Goal: Transaction & Acquisition: Purchase product/service

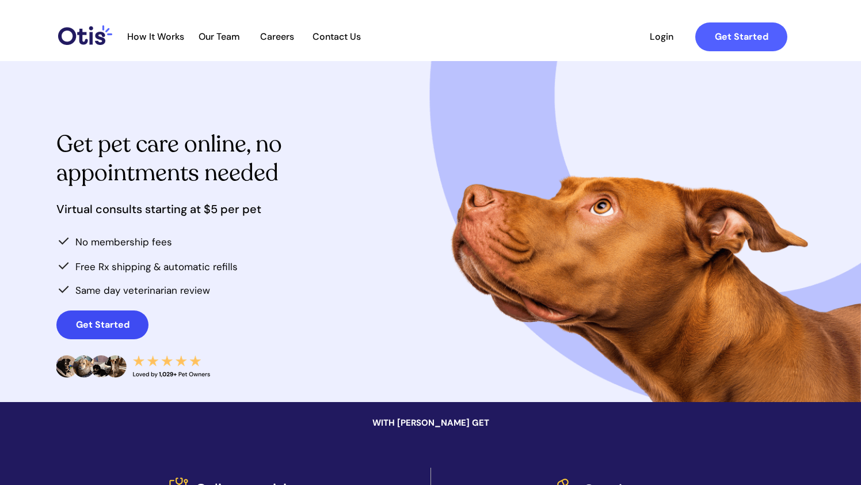
click at [85, 334] on link "Get Started" at bounding box center [102, 324] width 92 height 29
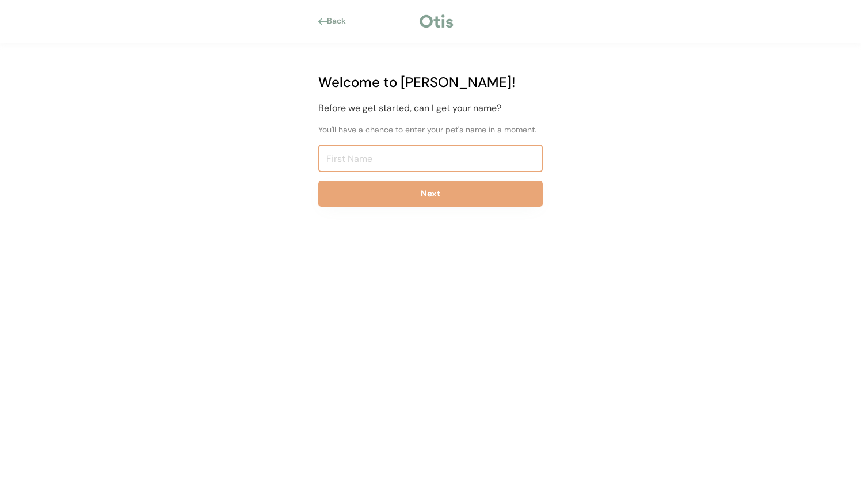
click at [443, 165] on input "input" at bounding box center [430, 158] width 224 height 28
type input "Linus"
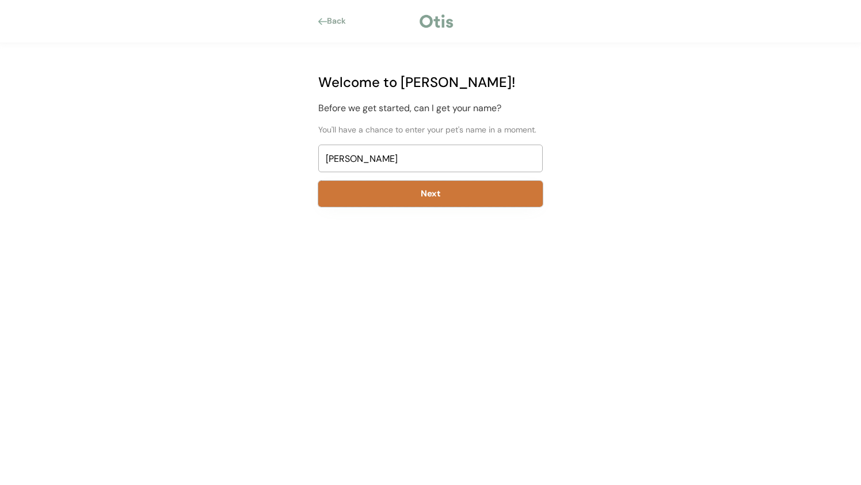
click at [390, 200] on button "Next" at bounding box center [430, 194] width 224 height 26
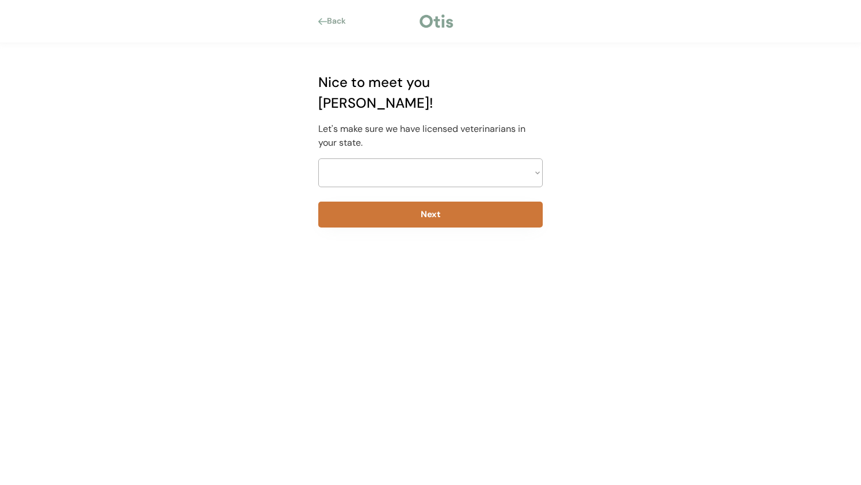
click at [398, 158] on select at bounding box center [430, 172] width 224 height 29
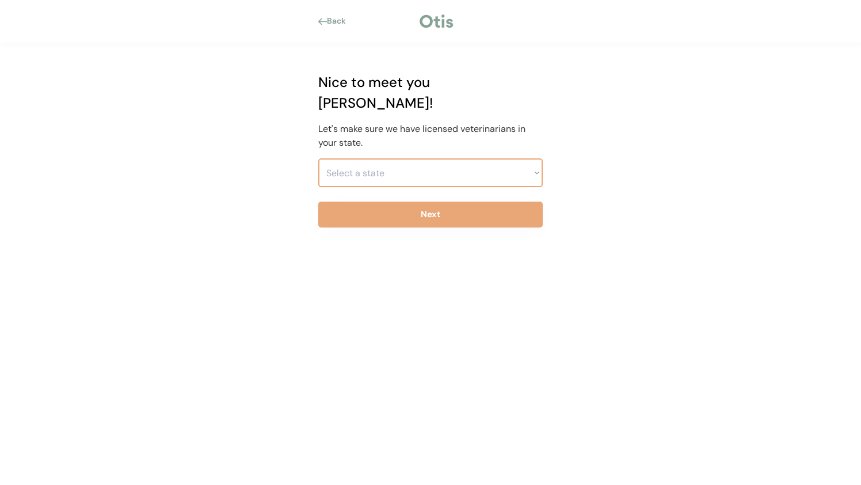
select select ""1348695171700984260__LOOKUP__1704914077232x348505748687823550""
click at [318, 158] on select "Select a state Alabama Alaska American Samoa Arizona Arkansas California Colora…" at bounding box center [430, 172] width 224 height 29
click at [436, 207] on div "Nice to meet you Linus! Let's make sure we have licensed veterinarians in your …" at bounding box center [430, 263] width 259 height 440
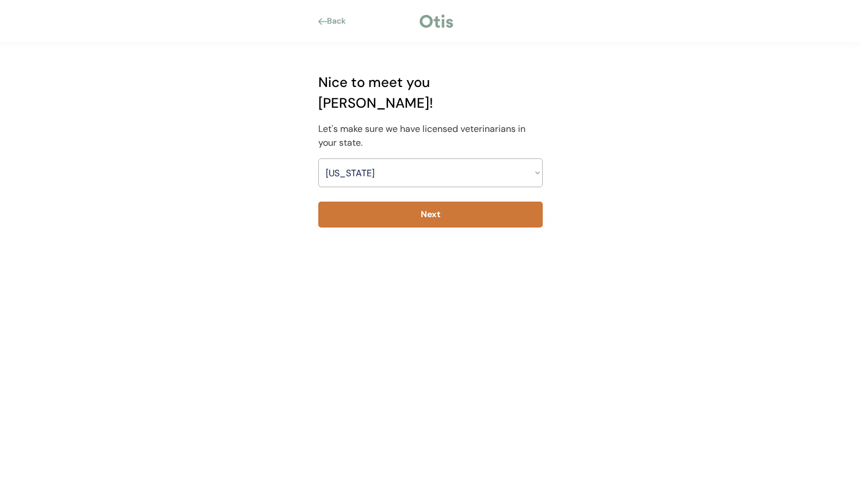
click at [436, 201] on button "Next" at bounding box center [430, 214] width 224 height 26
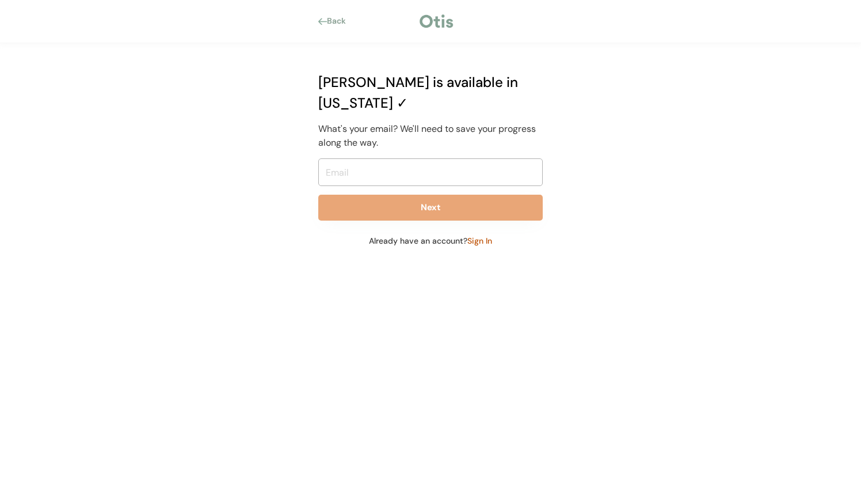
click at [389, 122] on div "What's your email? We'll need to save your progress along the way." at bounding box center [430, 136] width 224 height 28
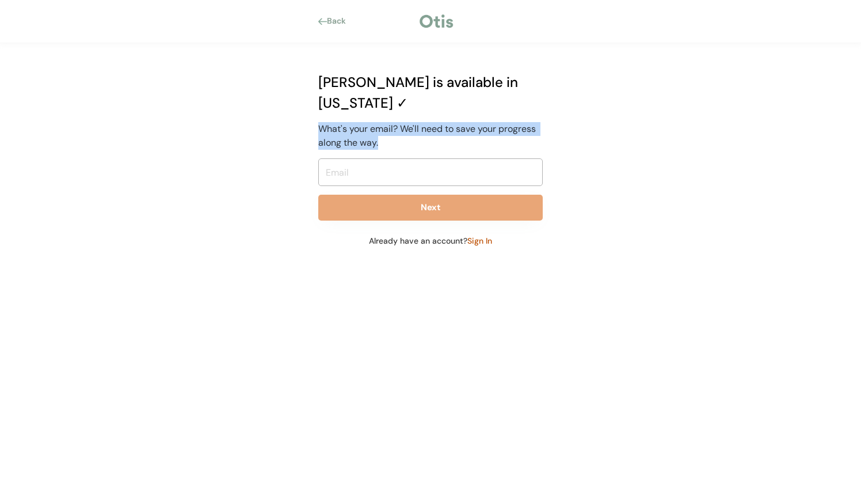
drag, startPoint x: 413, startPoint y: 128, endPoint x: 314, endPoint y: 104, distance: 102.5
click at [314, 104] on div "Otis is available in New York ✓ What's your email? We'll need to save your prog…" at bounding box center [430, 159] width 259 height 233
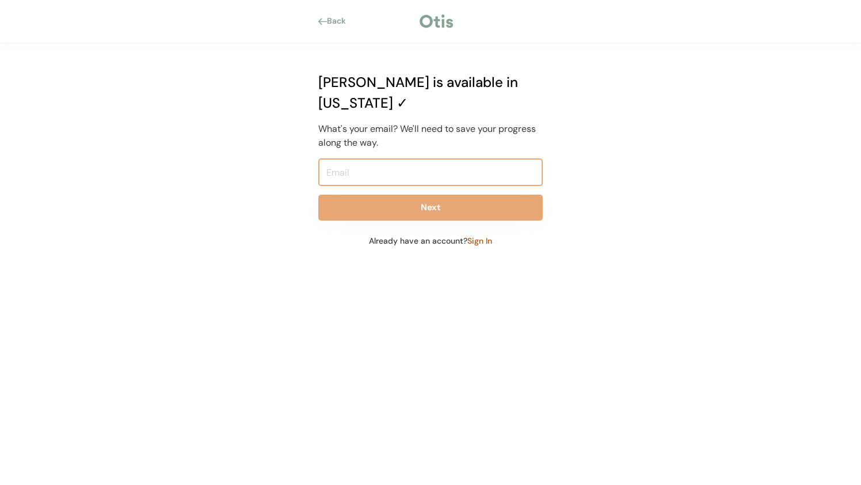
click at [353, 159] on input "email" at bounding box center [430, 172] width 224 height 28
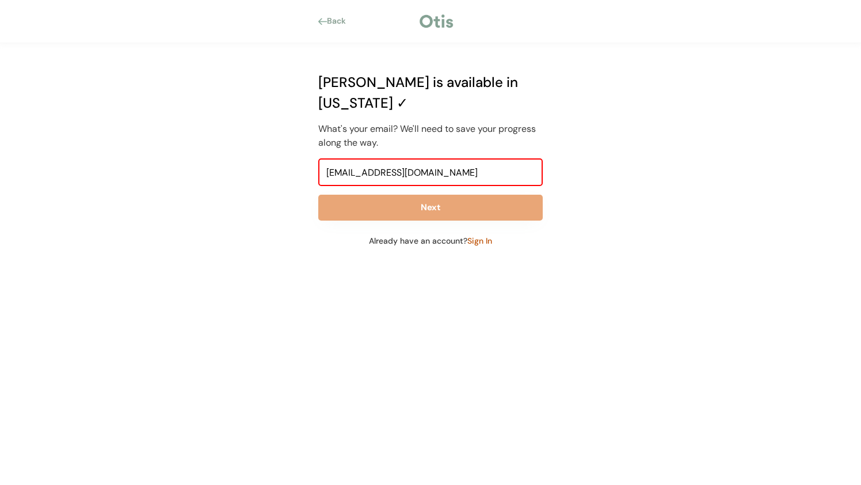
type input "linomade14@gmail.com"
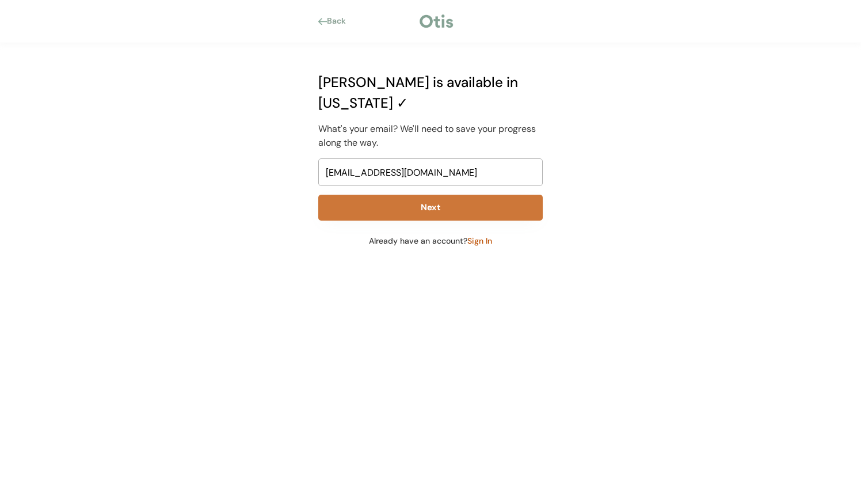
click at [378, 196] on button "Next" at bounding box center [430, 208] width 224 height 26
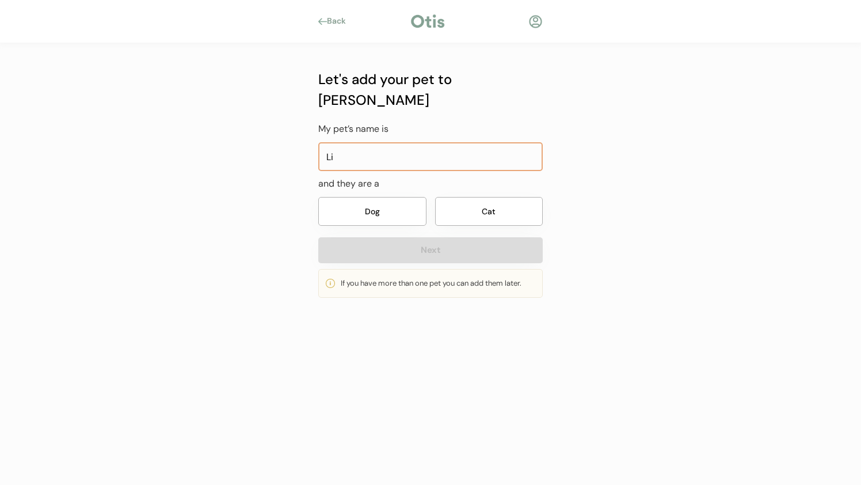
type input "L"
type input "Patric"
click at [409, 202] on button "Dog" at bounding box center [372, 211] width 108 height 29
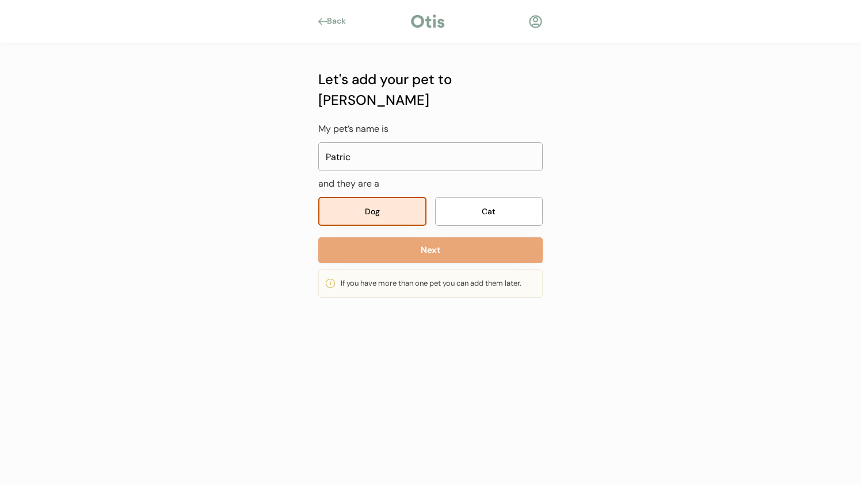
click at [419, 216] on div "Let's add your pet to Otis My pet’s name is and they are a Dog Cat Next If you …" at bounding box center [430, 183] width 224 height 229
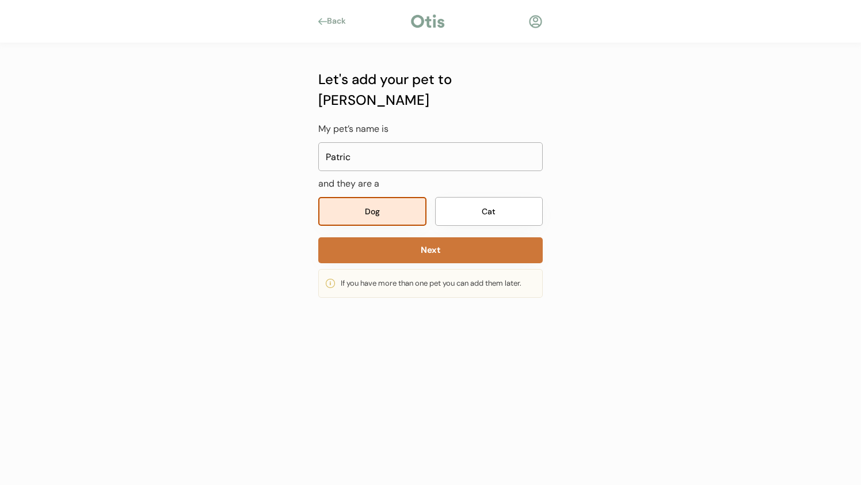
click at [419, 237] on button "Next" at bounding box center [430, 250] width 224 height 26
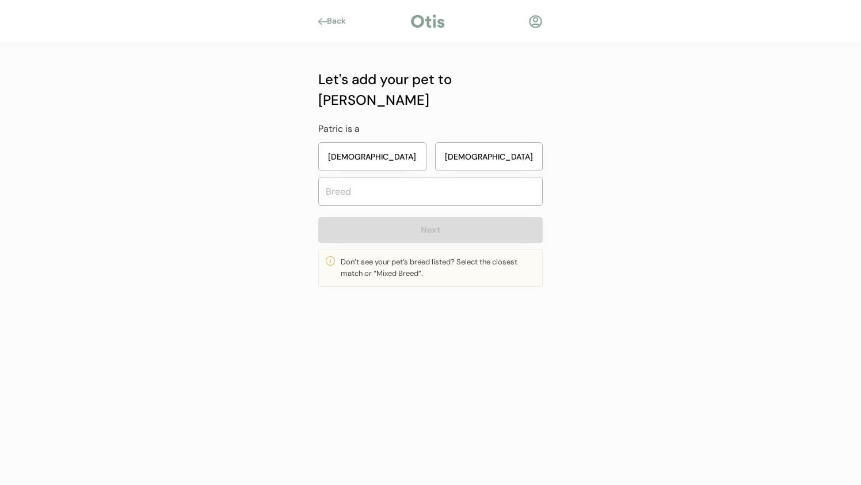
click at [482, 142] on button "Male" at bounding box center [489, 156] width 108 height 29
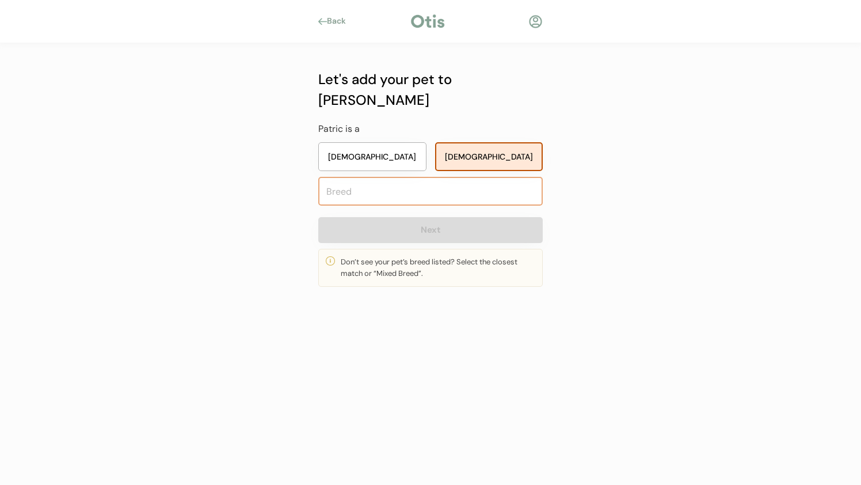
click at [451, 182] on input "text" at bounding box center [430, 191] width 224 height 29
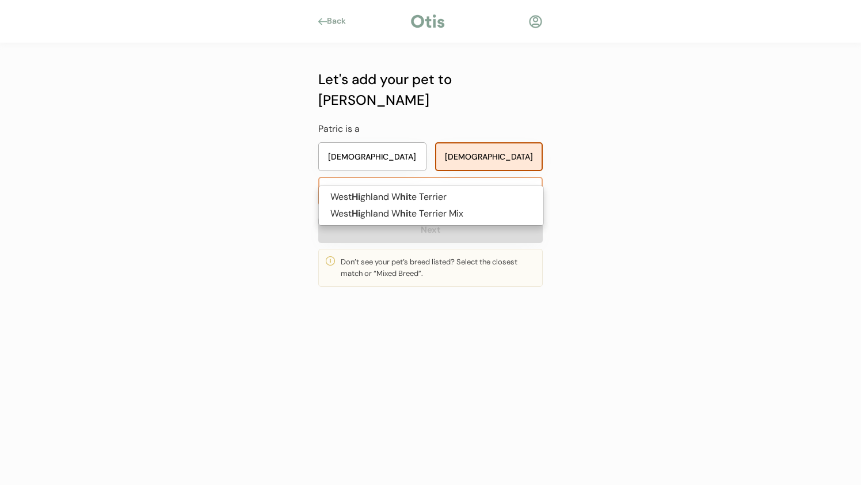
type input "h"
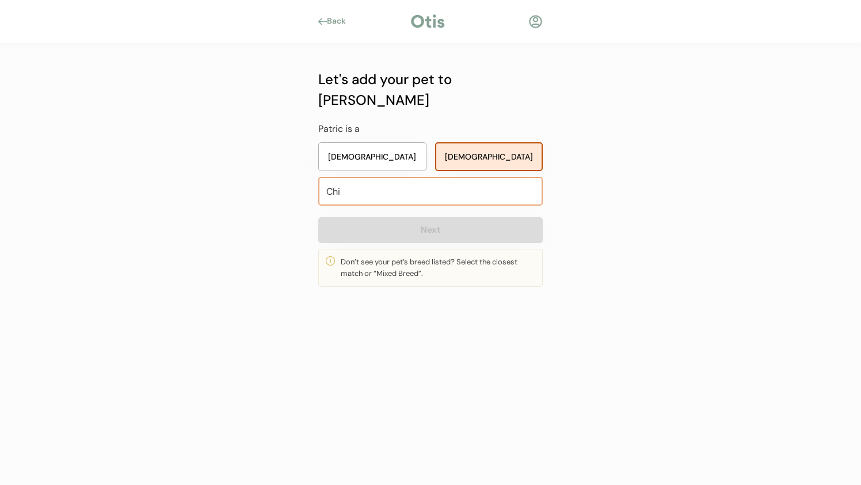
type input "Chih"
type input "Chihuahua"
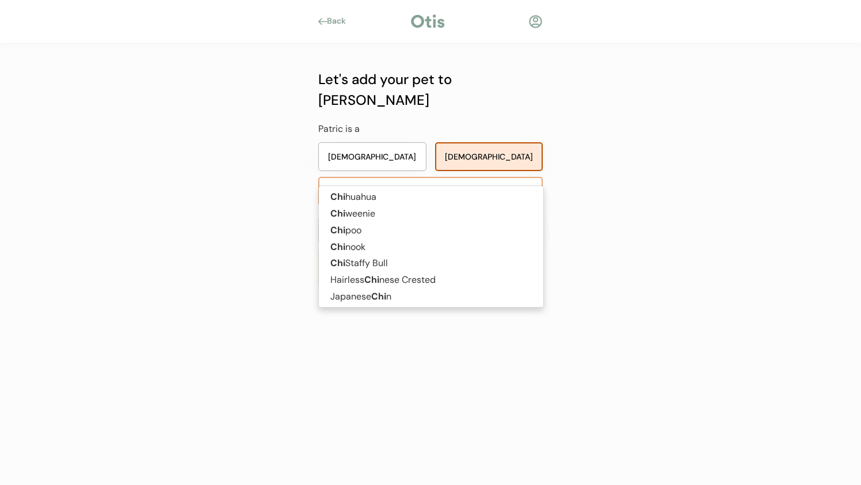
type input "Chihuah"
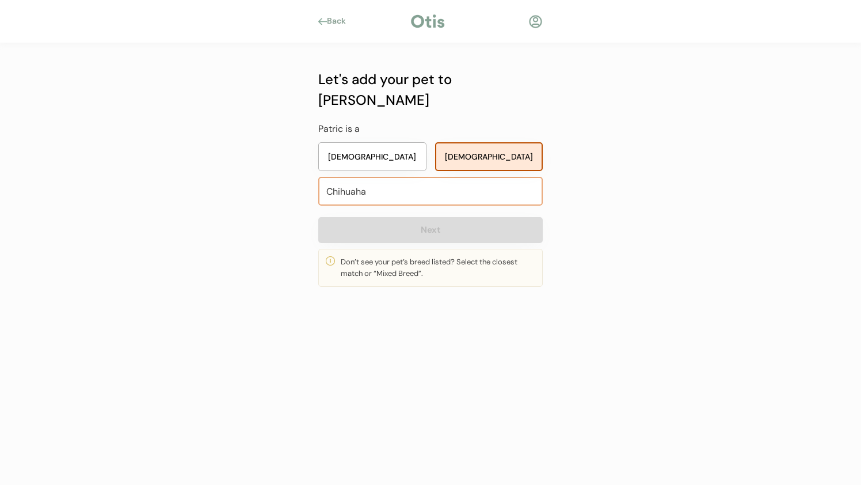
type input "Chihuah"
type input "Chihuahua"
type input "Chihua"
type input "Chihuahua"
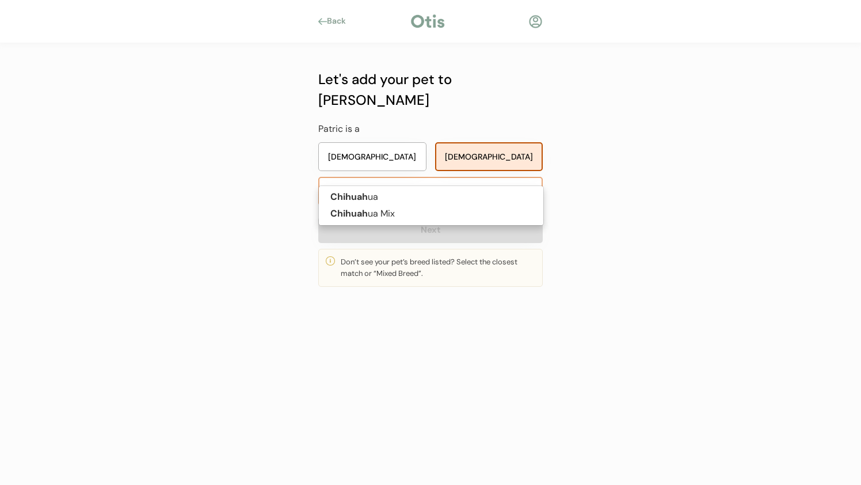
type input "Chihuahu"
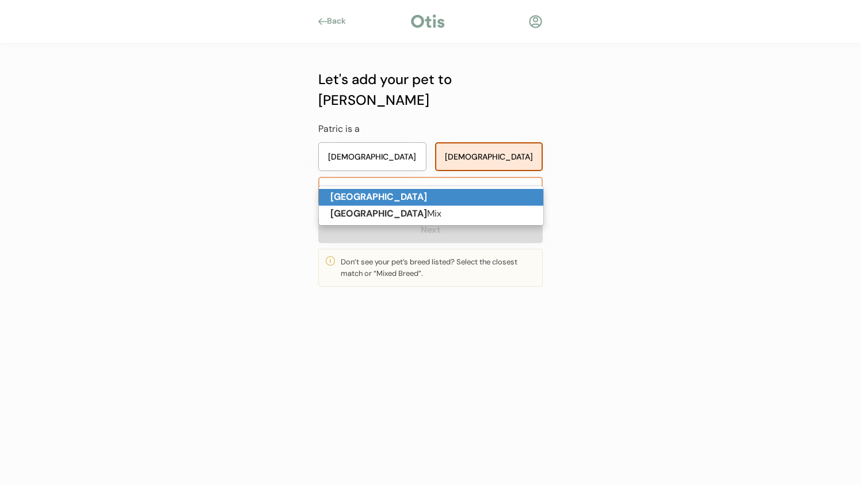
click at [435, 199] on p "Chihuahua" at bounding box center [431, 197] width 224 height 17
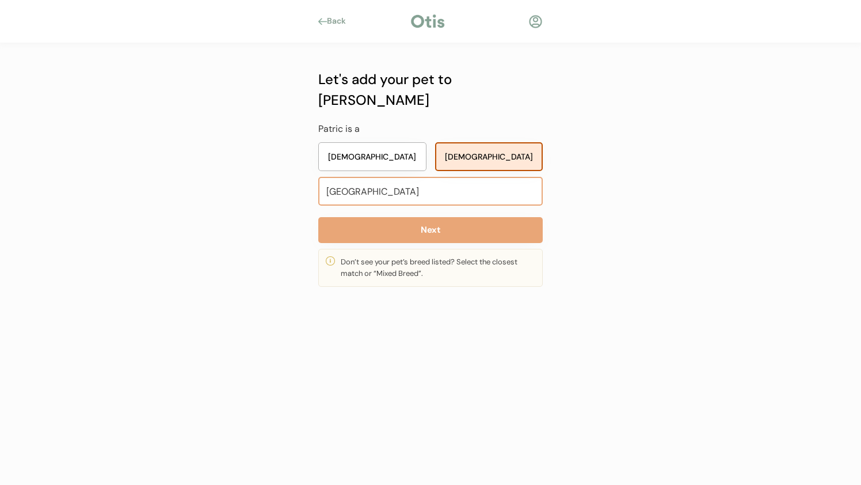
click at [442, 177] on input "Chihuahua" at bounding box center [430, 191] width 224 height 29
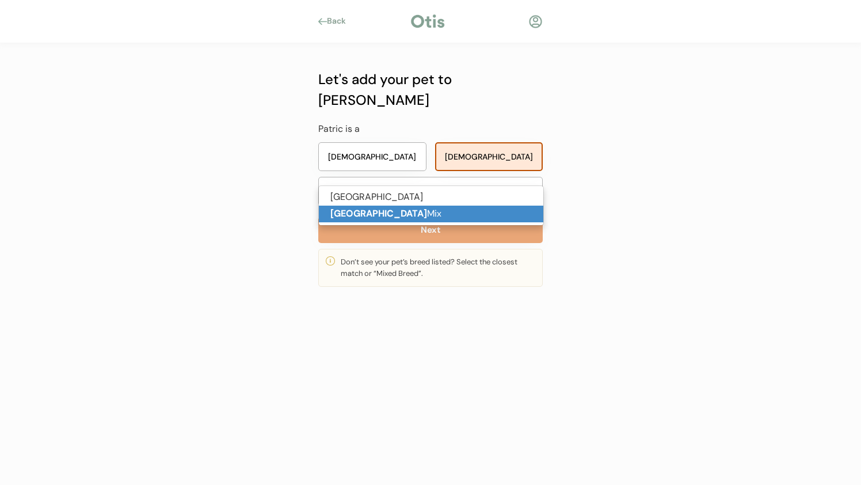
click at [417, 216] on p "Chihuahua Mix" at bounding box center [431, 213] width 224 height 17
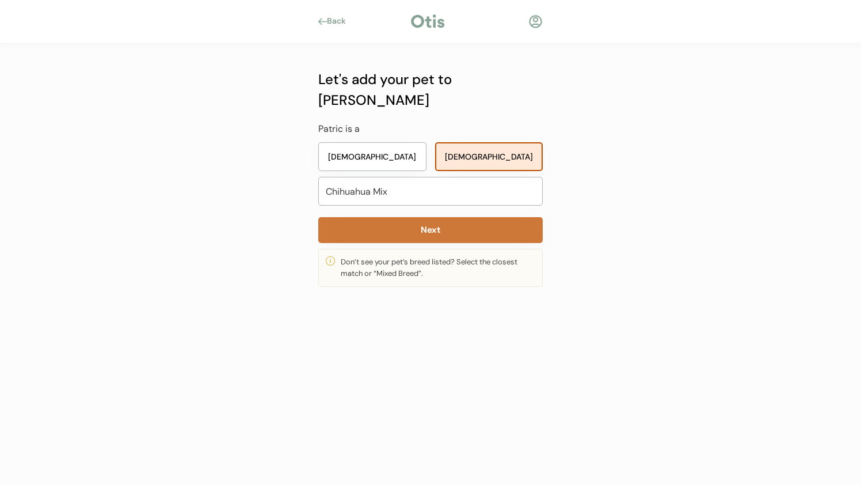
type input "Chihuahua Mix"
click at [420, 217] on button "Next" at bounding box center [430, 230] width 224 height 26
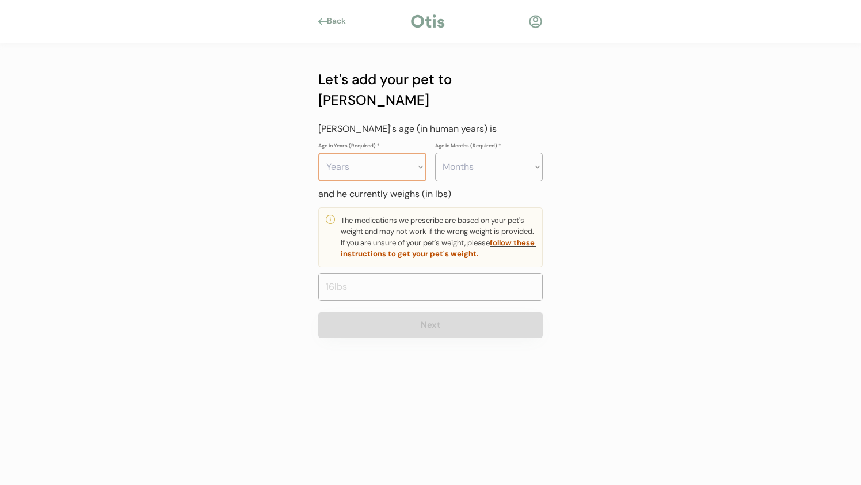
click at [371, 153] on select "Years 0 1 2 3 4 5 6 7 8 9 10 11 12 13 14 15 16 17 18 19 20" at bounding box center [372, 167] width 108 height 29
select select "14"
click at [318, 153] on select "Years 0 1 2 3 4 5 6 7 8 9 10 11 12 13 14 15 16 17 18 19 20" at bounding box center [372, 167] width 108 height 29
click at [496, 153] on select "Months 0 1 2 3 4 5 6 7 8 9 10 11" at bounding box center [489, 167] width 108 height 29
select select "0"
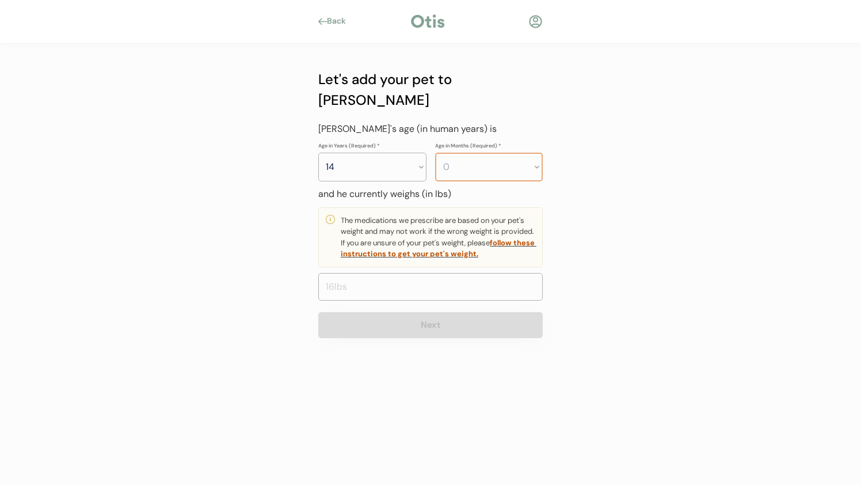
click at [435, 153] on select "Months 0 1 2 3 4 5 6 7 8 9 10 11" at bounding box center [489, 167] width 108 height 29
click at [496, 153] on select "Months 0 1 2 3 4 5 6 7 8 9 10 11" at bounding box center [489, 167] width 108 height 29
click at [501, 153] on select "Months 0 1 2 3 4 5 6 7 8 9 10 11" at bounding box center [489, 167] width 108 height 29
click at [372, 153] on select "Years 0 1 2 3 4 5 6 7 8 9 10 11 12 13 14 15 16 17 18 19 20" at bounding box center [372, 167] width 108 height 29
select select "13"
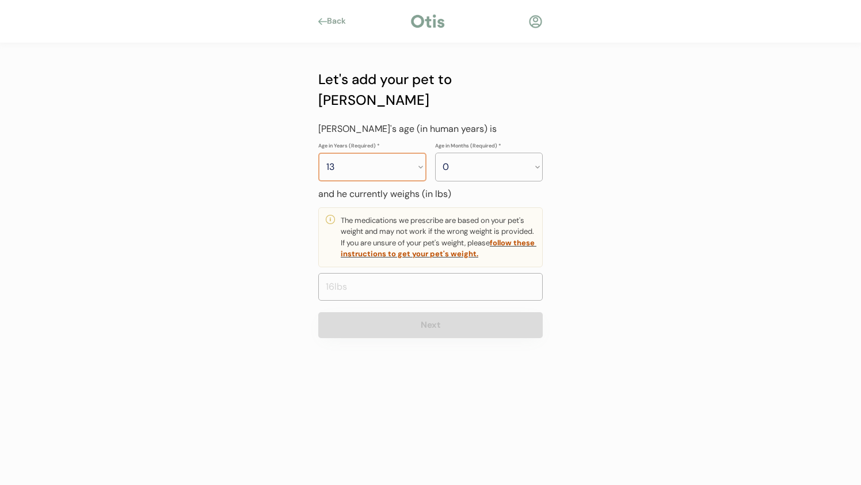
click at [318, 153] on select "Years 0 1 2 3 4 5 6 7 8 9 10 11 12 13 14 15 16 17 18 19 20" at bounding box center [372, 167] width 108 height 29
click at [464, 153] on select "Months 0 1 2 3 4 5 6 7 8 9 10 11" at bounding box center [489, 167] width 108 height 29
select select "10"
click at [435, 153] on select "Months 0 1 2 3 4 5 6 7 8 9 10 11" at bounding box center [489, 167] width 108 height 29
click at [413, 273] on input "input" at bounding box center [430, 287] width 224 height 28
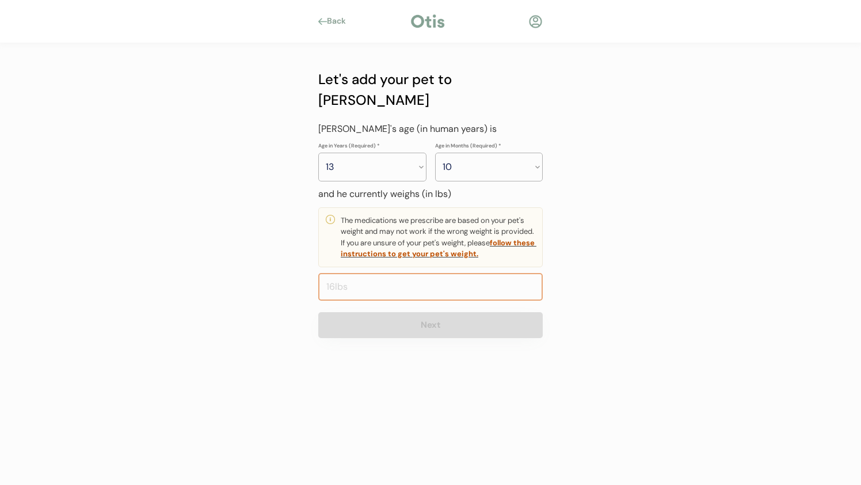
click at [413, 273] on input "input" at bounding box center [430, 287] width 224 height 28
type input "15.0"
click at [436, 403] on div at bounding box center [430, 423] width 861 height 124
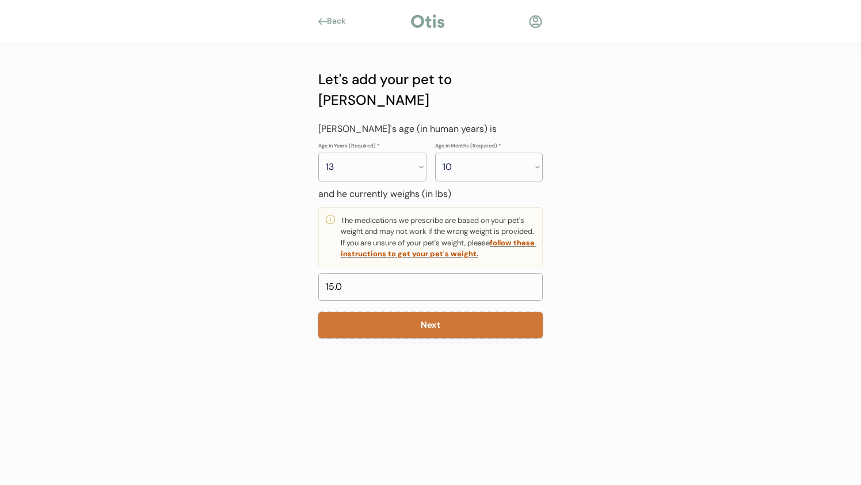
click at [390, 312] on button "Next" at bounding box center [430, 325] width 224 height 26
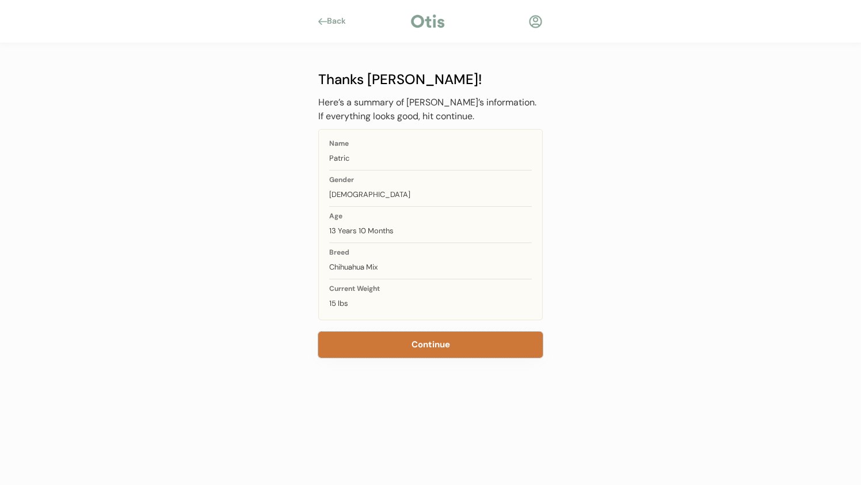
click at [416, 346] on button "Continue" at bounding box center [430, 345] width 224 height 26
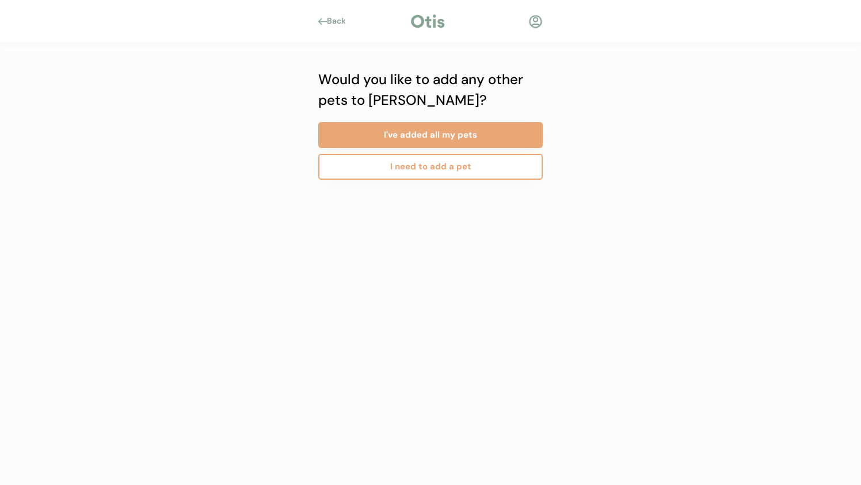
click at [435, 128] on button "I've added all my pets" at bounding box center [430, 135] width 224 height 26
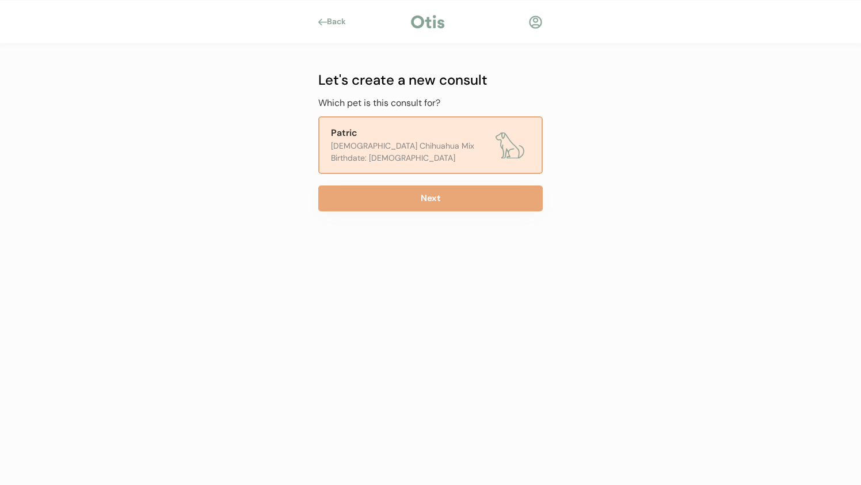
click at [394, 164] on div "Patric [DEMOGRAPHIC_DATA] Chihuahua Mix Birthdate: [DEMOGRAPHIC_DATA]" at bounding box center [430, 145] width 224 height 58
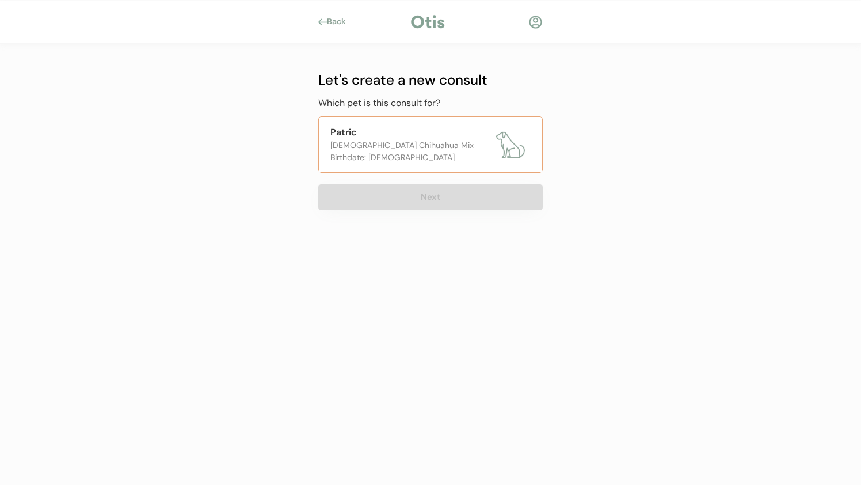
click at [405, 156] on div "Birthdate: [DEMOGRAPHIC_DATA]" at bounding box center [410, 157] width 160 height 12
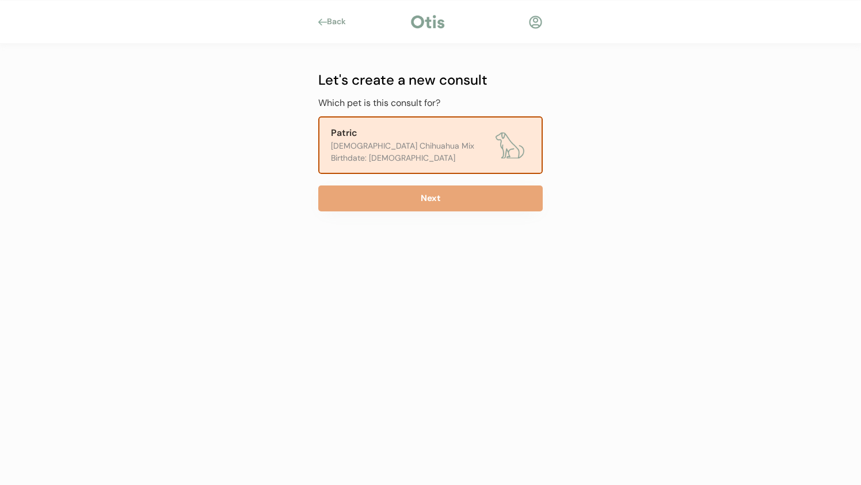
click at [406, 198] on button "Next" at bounding box center [430, 198] width 224 height 26
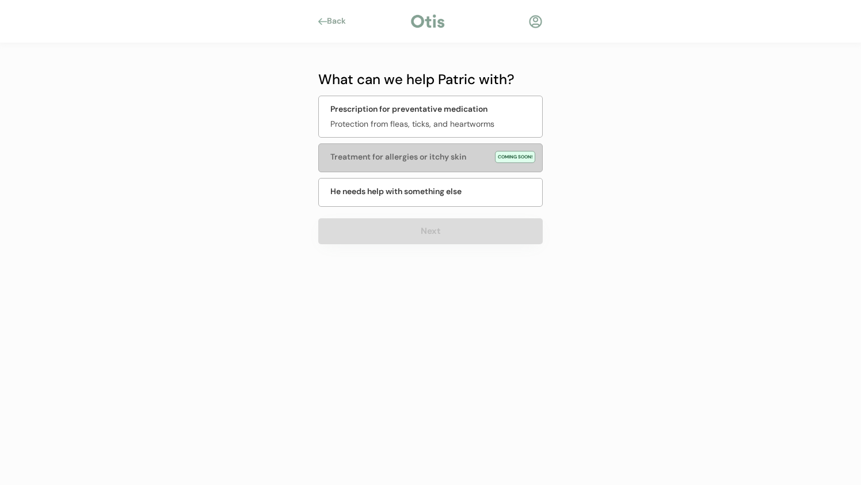
click at [615, 160] on div "Back What can we help Patric with? Prescription for preventative medication Pro…" at bounding box center [430, 242] width 861 height 485
click at [492, 188] on div "He needs help with something else" at bounding box center [430, 192] width 224 height 29
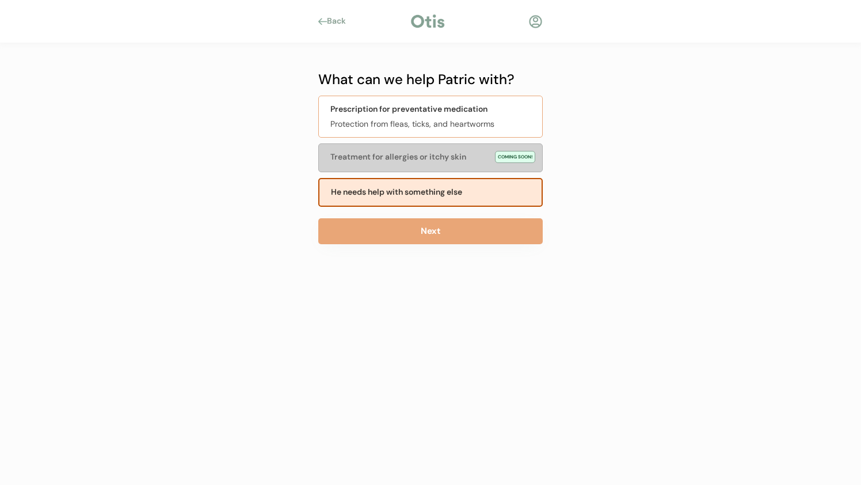
click at [489, 118] on div "Protection from fleas, ticks, and heartworms" at bounding box center [432, 124] width 205 height 12
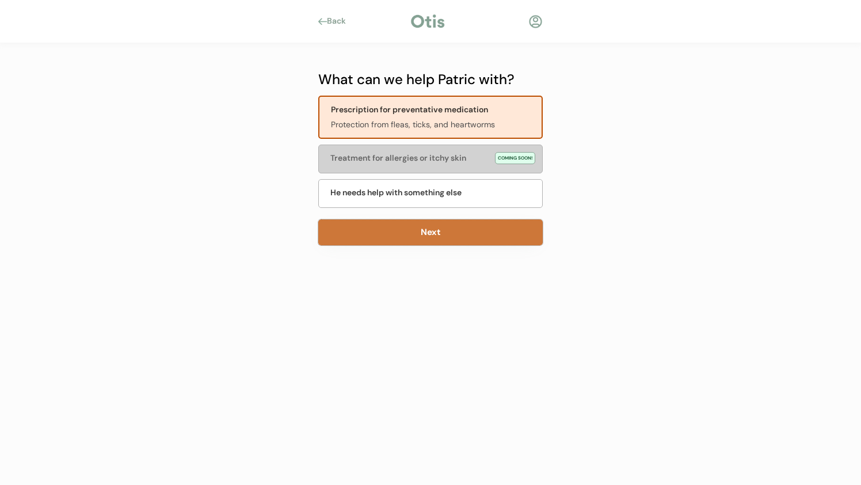
click at [488, 228] on button "Next" at bounding box center [430, 232] width 224 height 26
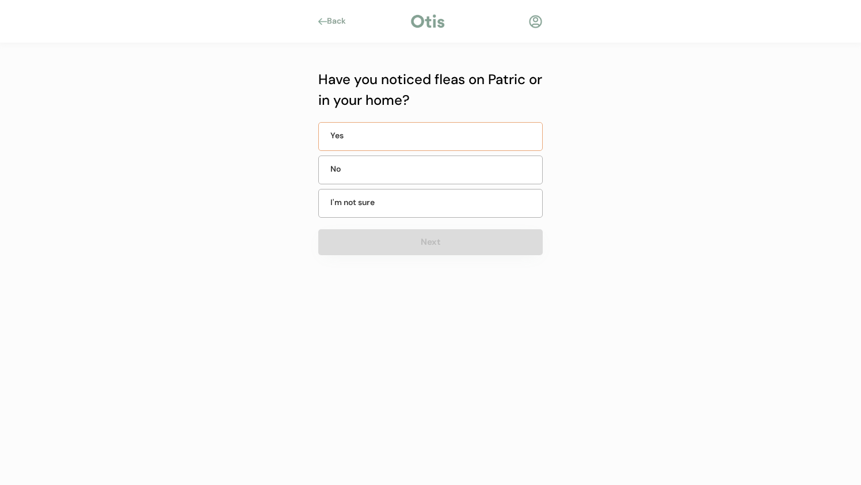
click at [395, 142] on div "Yes" at bounding box center [430, 136] width 224 height 29
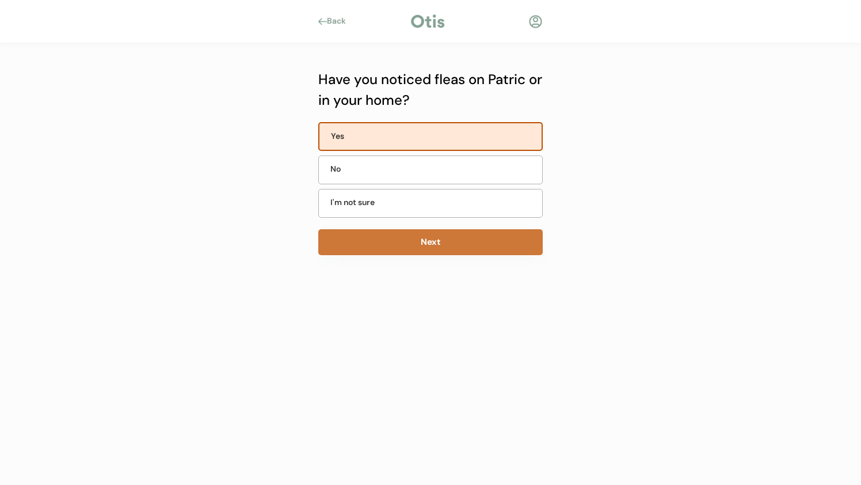
click at [436, 239] on button "Next" at bounding box center [430, 242] width 224 height 26
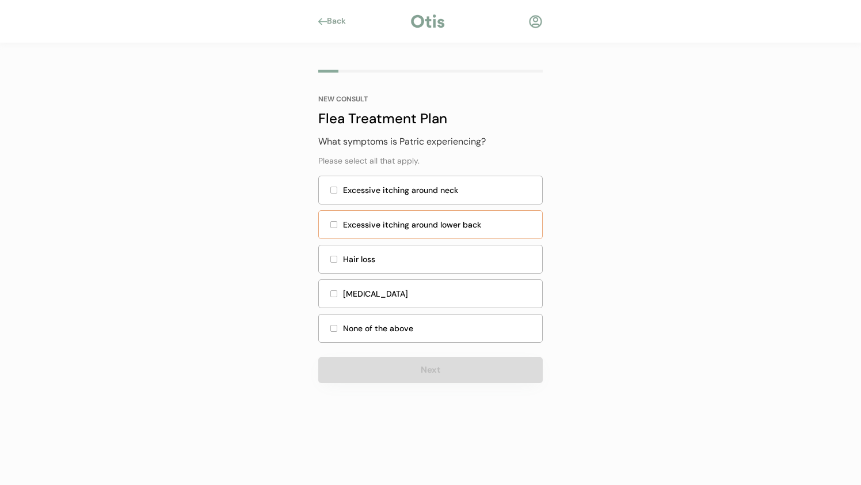
click at [413, 229] on div "Excessive itching around lower back" at bounding box center [439, 225] width 192 height 12
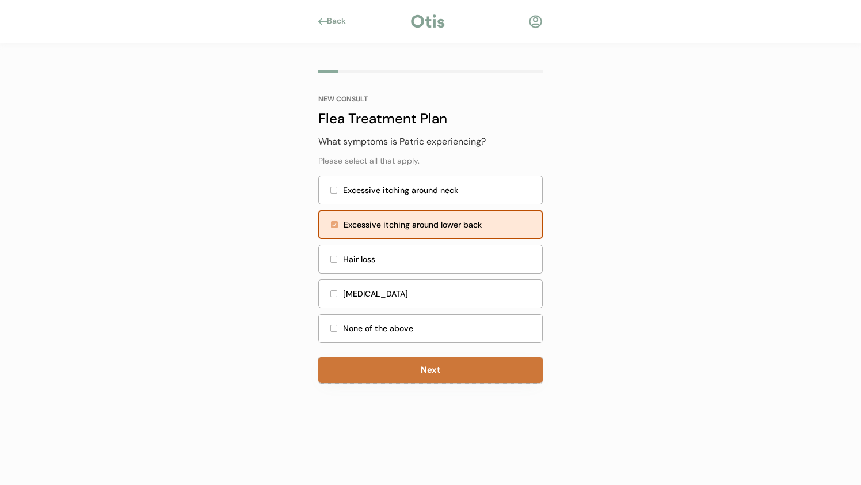
click at [468, 378] on button "Next" at bounding box center [430, 370] width 224 height 26
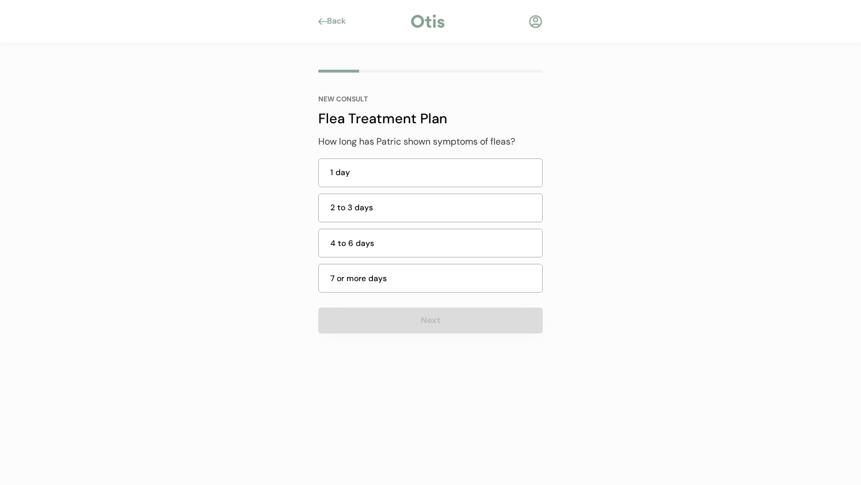
click at [368, 257] on div "4 to 6 days" at bounding box center [430, 243] width 224 height 35
click at [366, 267] on div "7 or more days" at bounding box center [430, 278] width 224 height 29
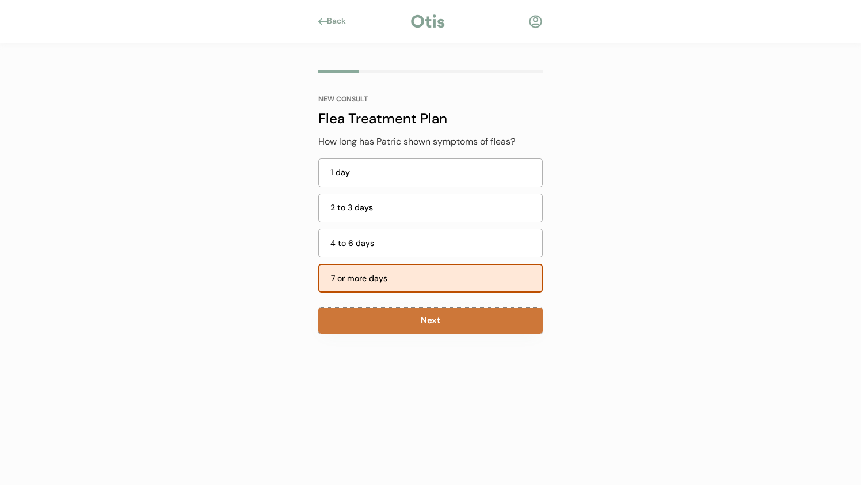
click at [366, 307] on button "Next" at bounding box center [430, 320] width 224 height 26
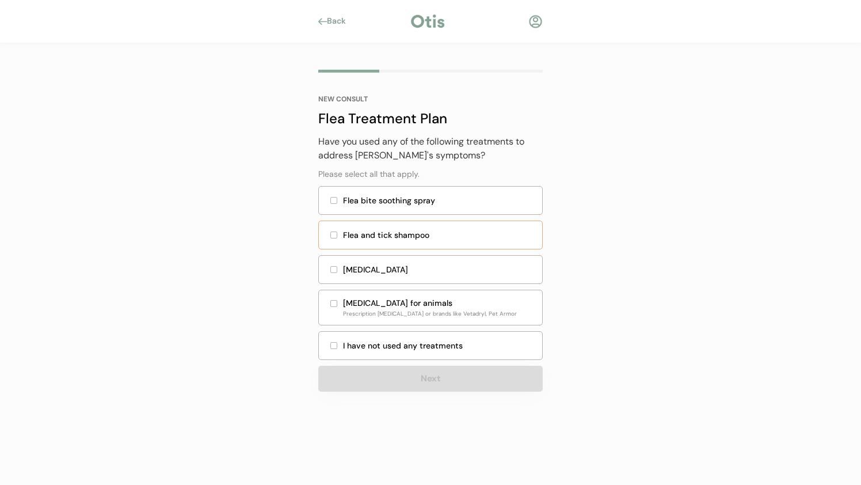
click at [413, 232] on div "Flea and tick shampoo" at bounding box center [439, 235] width 192 height 12
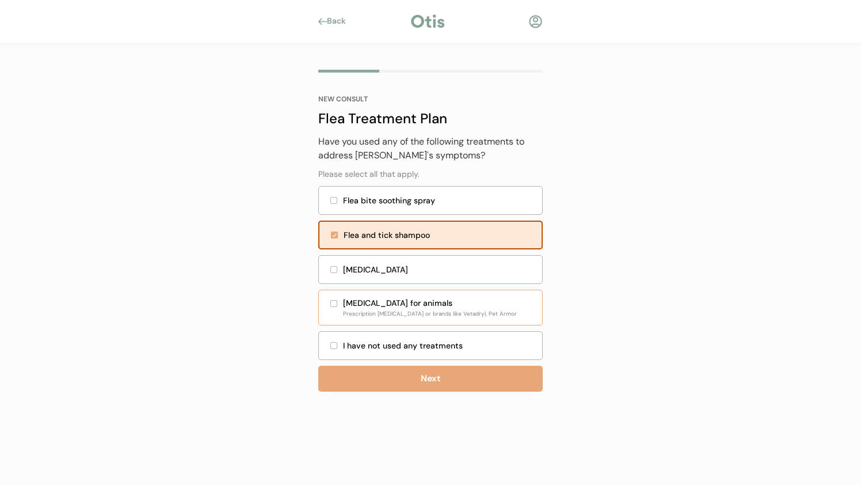
click at [464, 294] on div "Antihistamine for animals Prescription Diphenhydramine or brands like Vetadryl,…" at bounding box center [430, 308] width 224 height 36
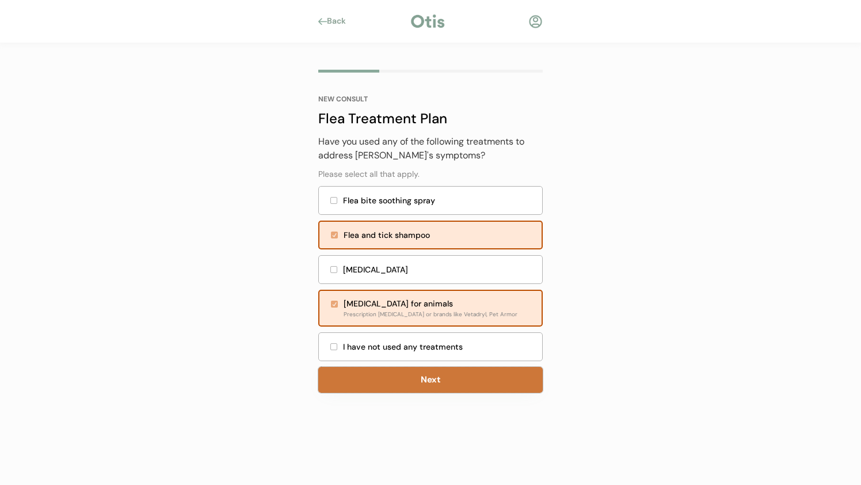
click at [479, 383] on button "Next" at bounding box center [430, 380] width 224 height 26
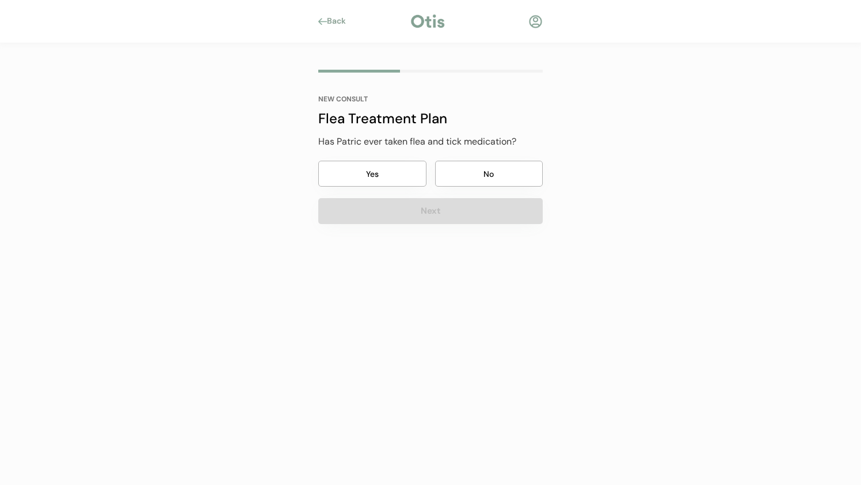
click at [463, 168] on button "No" at bounding box center [489, 174] width 108 height 26
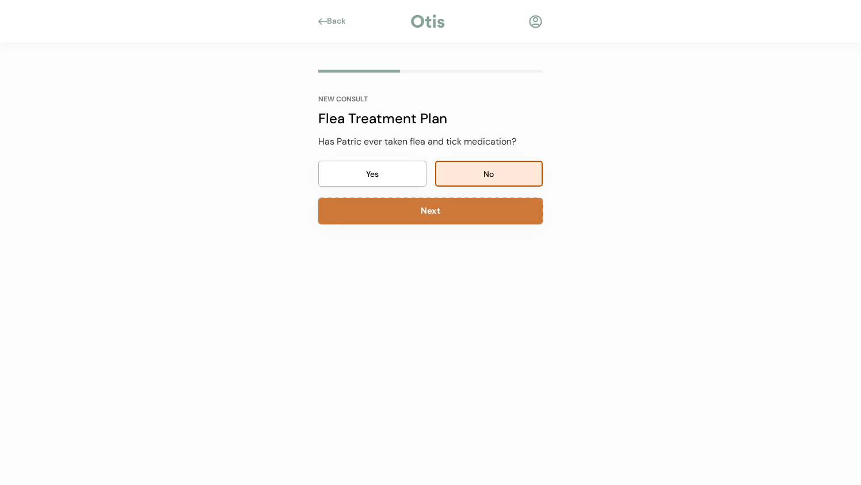
click at [446, 215] on button "Next" at bounding box center [430, 211] width 224 height 26
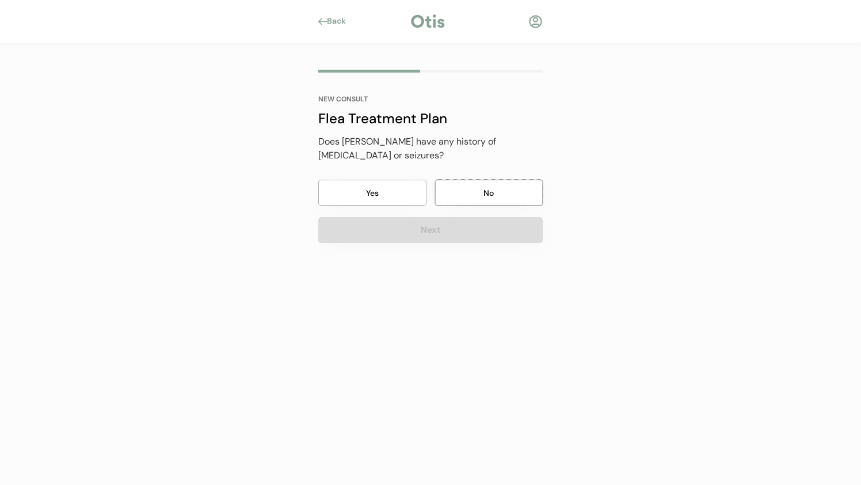
click at [484, 180] on button "No" at bounding box center [489, 193] width 108 height 26
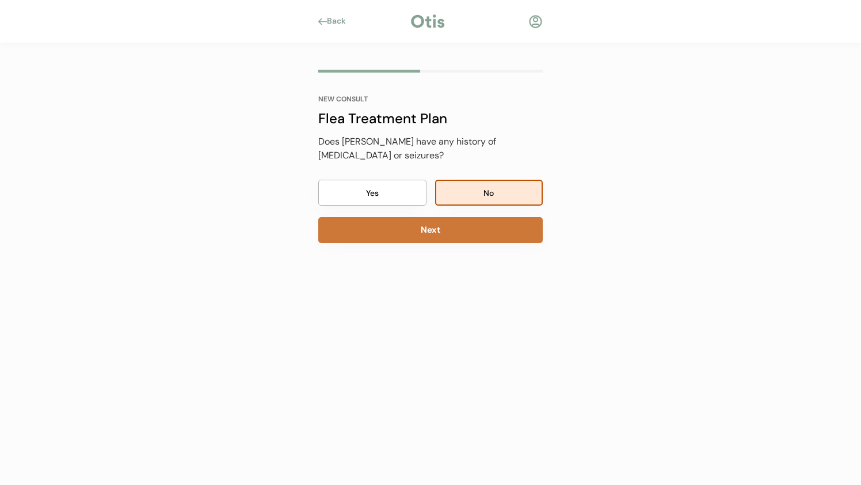
click at [467, 218] on button "Next" at bounding box center [430, 230] width 224 height 26
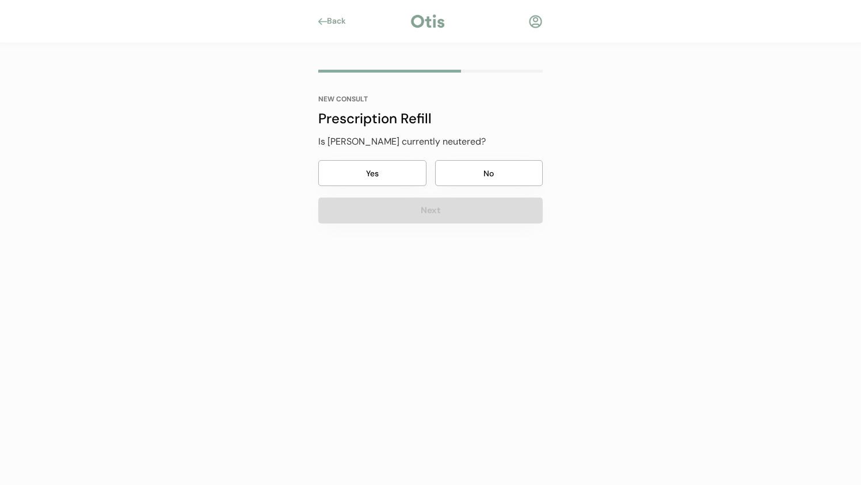
click at [393, 171] on button "Yes" at bounding box center [372, 173] width 108 height 26
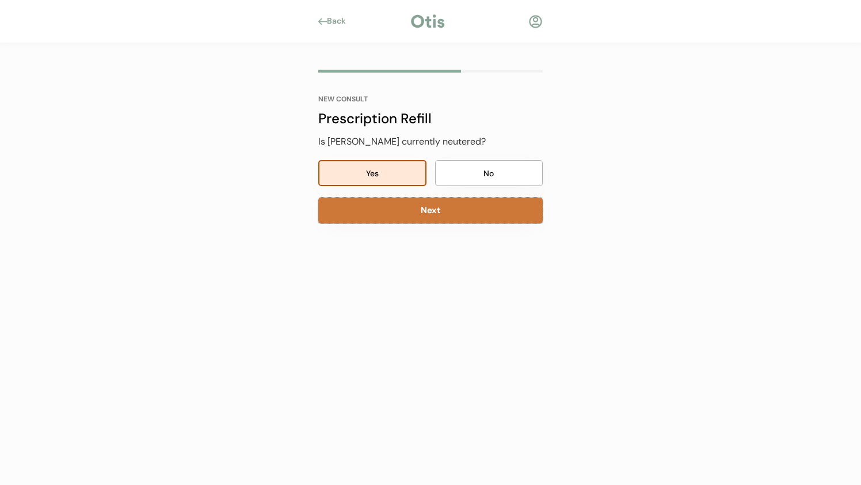
click at [406, 201] on button "Next" at bounding box center [430, 210] width 224 height 26
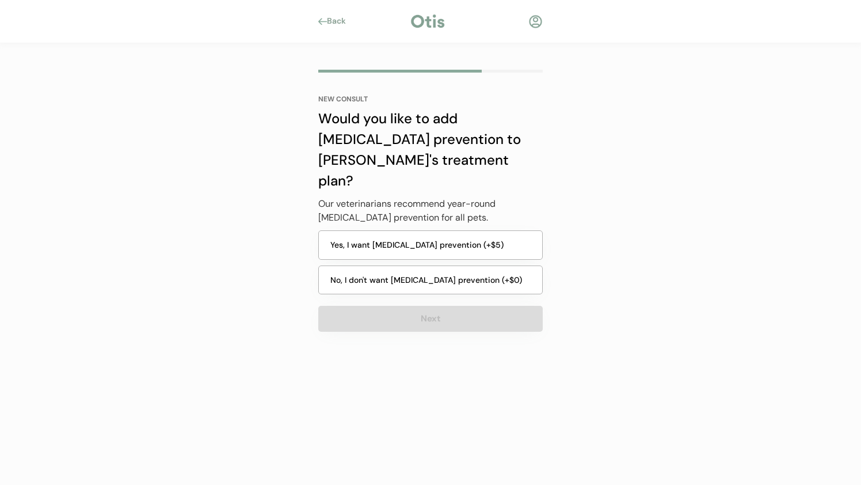
click at [419, 267] on button "No, I don't want heartworm prevention (+$0)" at bounding box center [430, 279] width 224 height 29
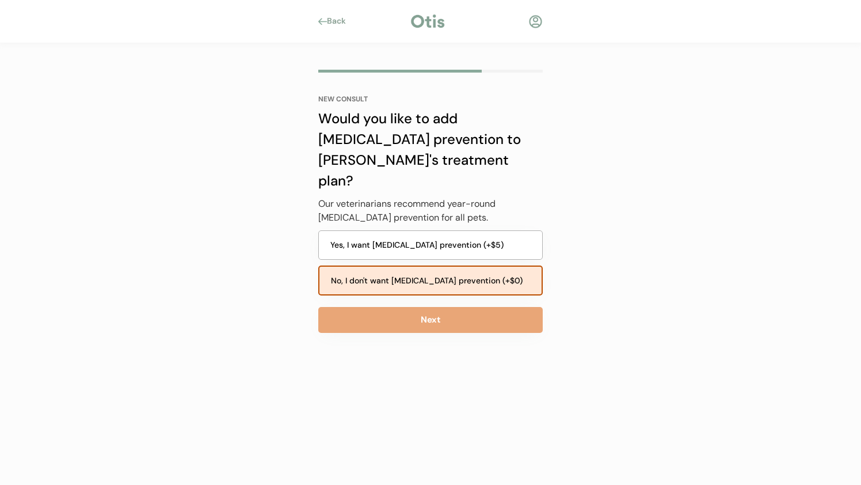
click at [419, 267] on button "No, I don't want heartworm prevention (+$0)" at bounding box center [430, 280] width 224 height 31
click at [437, 197] on div "Our veterinarians recommend year-round heartworm prevention for all pets." at bounding box center [430, 211] width 224 height 28
click at [603, 182] on div "Back NEW CONSULT Flea Treatment Plan What symptoms is Patric experiencing? Plea…" at bounding box center [430, 242] width 861 height 485
click at [585, 230] on div "Back NEW CONSULT Flea Treatment Plan What symptoms is Patric experiencing? Plea…" at bounding box center [430, 242] width 861 height 485
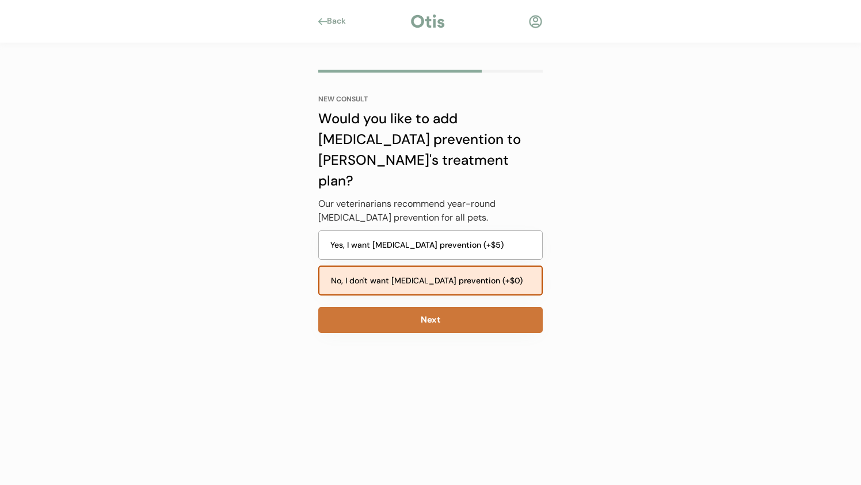
click at [481, 307] on button "Next" at bounding box center [430, 320] width 224 height 26
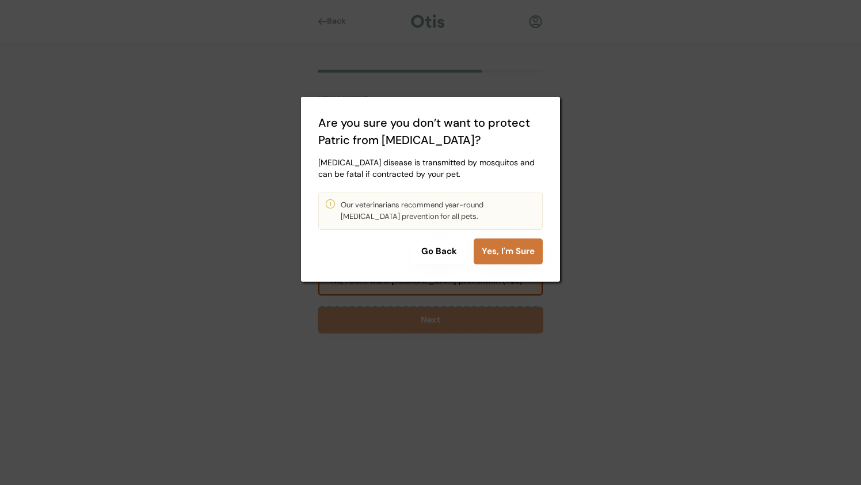
click at [481, 255] on button "Yes, I'm Sure" at bounding box center [508, 251] width 69 height 26
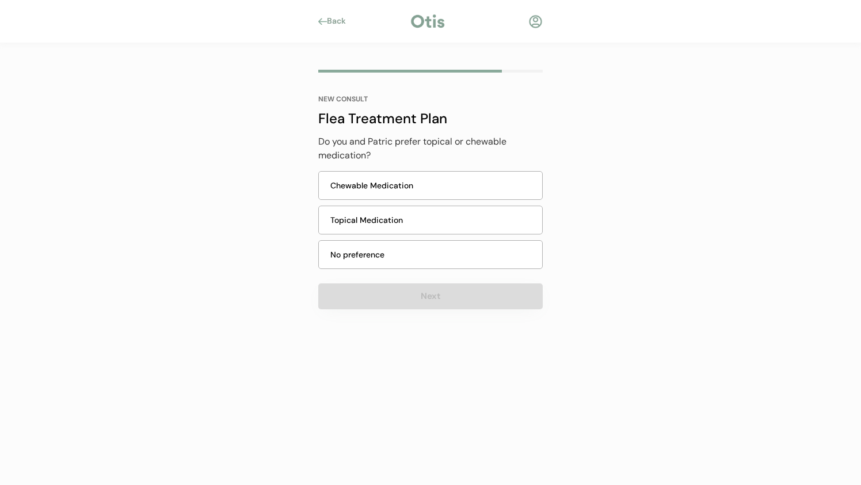
click at [167, 178] on div "Back NEW CONSULT Flea Treatment Plan What symptoms is Patric experiencing? Plea…" at bounding box center [430, 242] width 861 height 485
click at [327, 185] on div "Chewable Medication" at bounding box center [430, 185] width 224 height 29
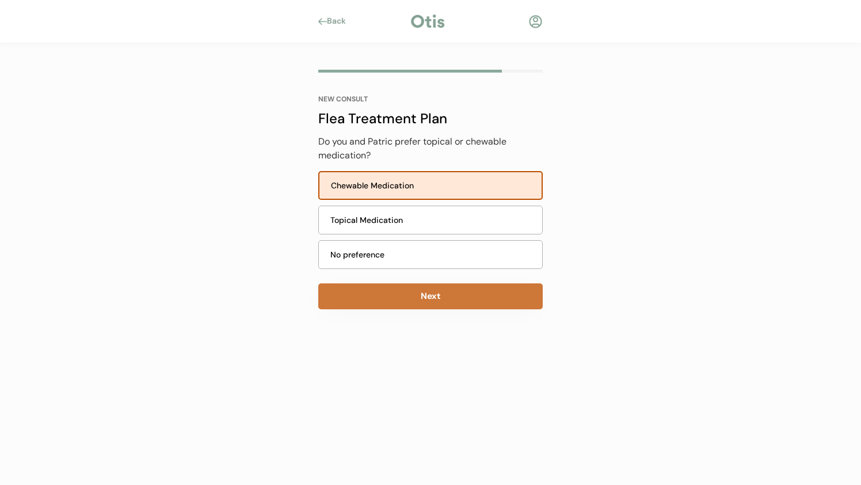
click at [329, 302] on button "Next" at bounding box center [430, 296] width 224 height 26
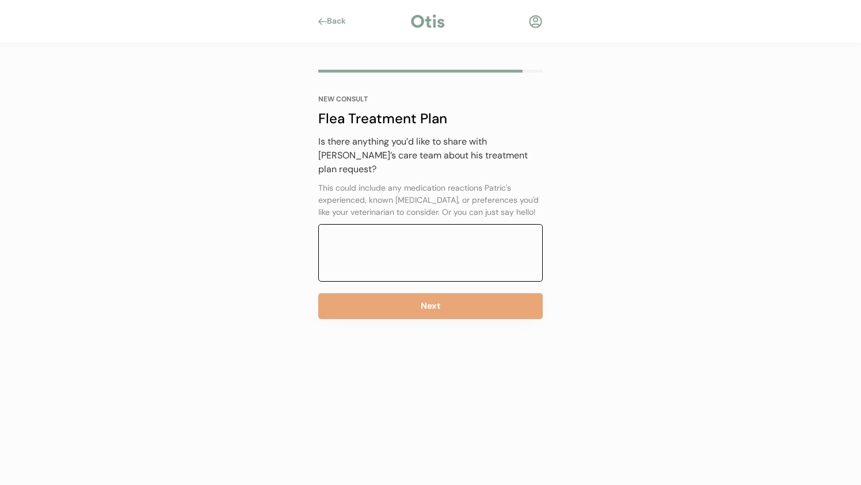
click at [362, 229] on textarea at bounding box center [430, 253] width 224 height 58
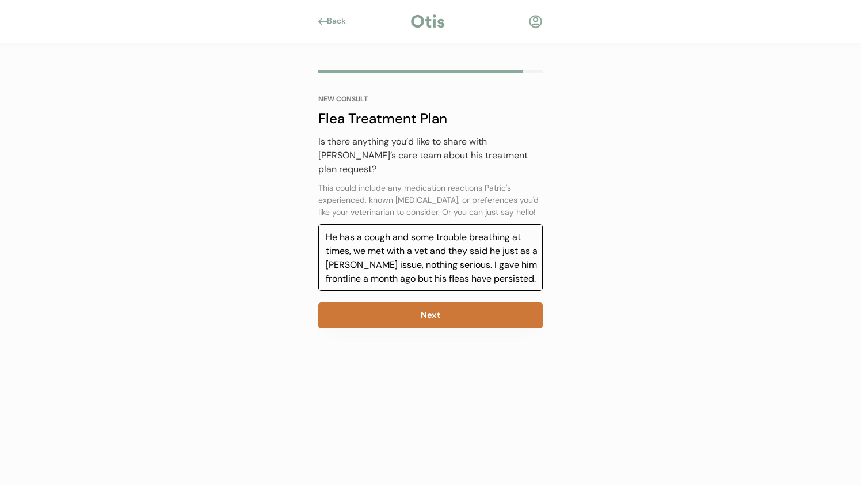
type textarea "He has a cough and some trouble breathing at times, we met with a vet and they …"
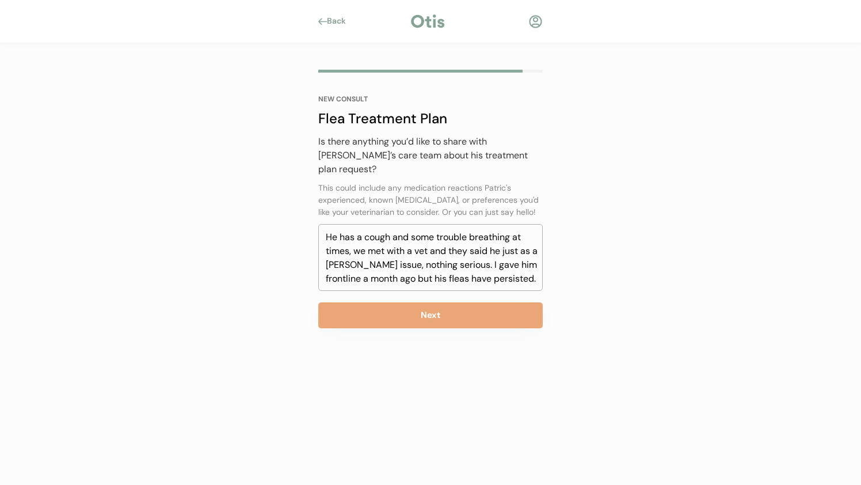
click at [368, 315] on div "NEW CONSULT Flea Treatment Plan What symptoms is Patric experiencing? Please se…" at bounding box center [430, 198] width 259 height 311
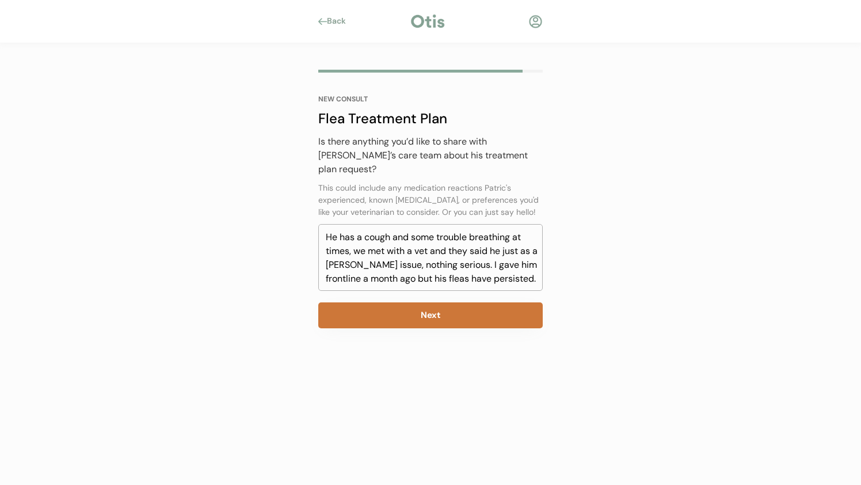
click at [366, 311] on button "Next" at bounding box center [430, 315] width 224 height 26
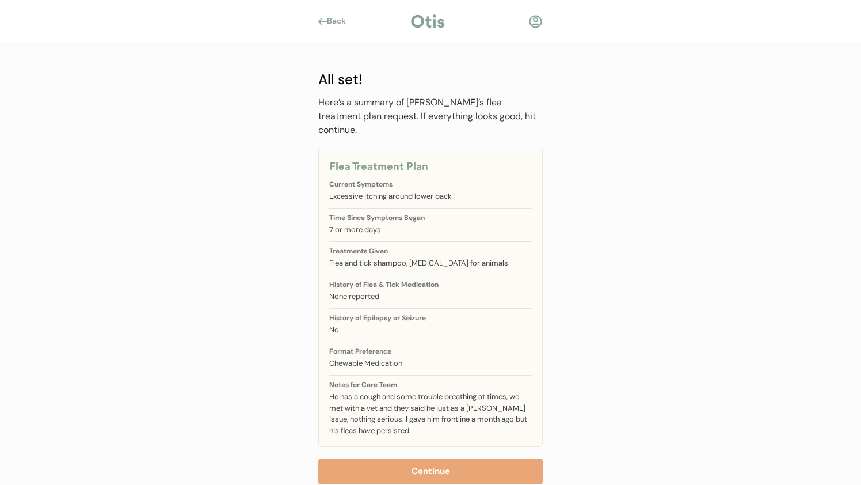
scroll to position [12, 0]
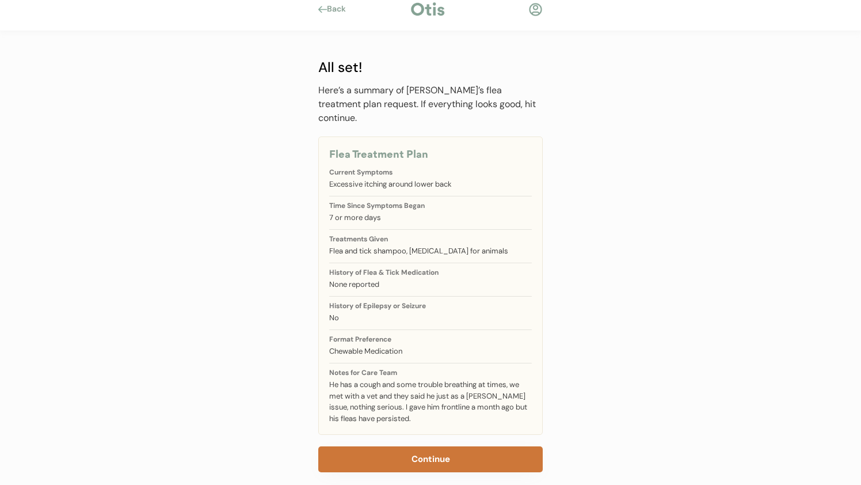
click at [378, 446] on button "Continue" at bounding box center [430, 459] width 224 height 26
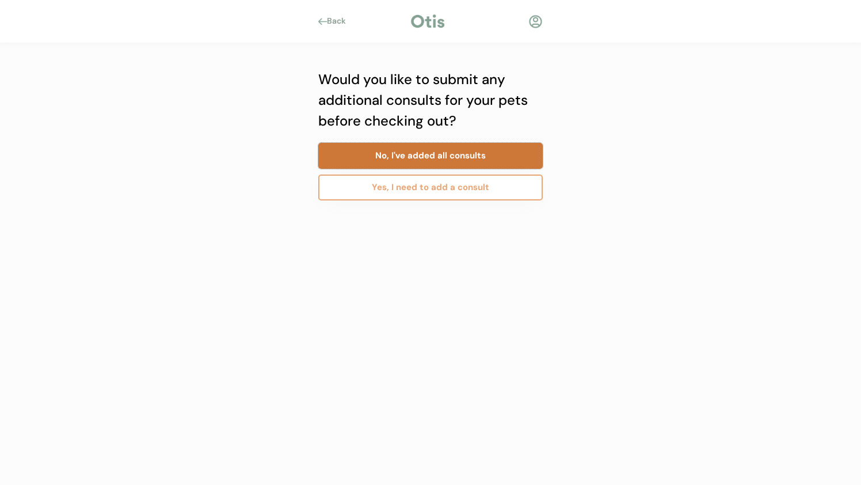
click at [414, 157] on button "No, I've added all consults" at bounding box center [430, 156] width 224 height 26
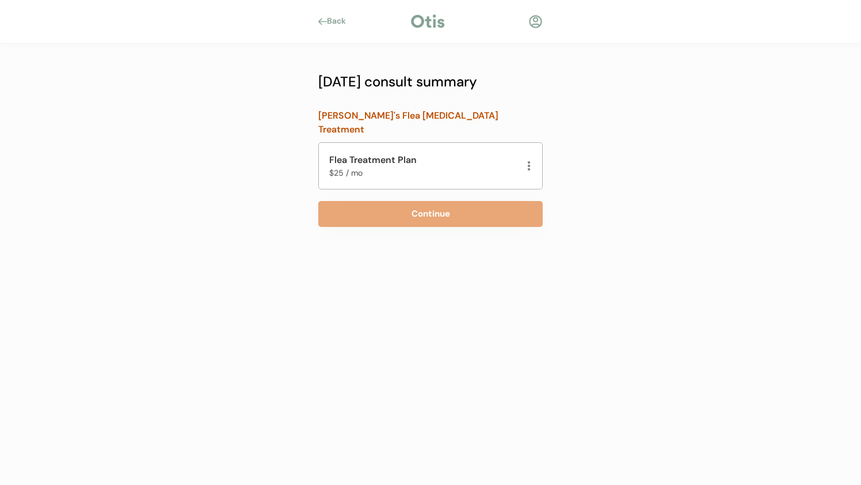
click at [414, 167] on div "$25 / mo" at bounding box center [386, 173] width 115 height 12
click at [374, 120] on div "Patric's Flea Infestation Treatment" at bounding box center [430, 122] width 224 height 39
click at [380, 167] on div "$25 / mo" at bounding box center [386, 173] width 115 height 12
click at [366, 153] on div "Flea Treatment Plan" at bounding box center [386, 160] width 115 height 14
click at [524, 151] on div "Flea Treatment Plan $25 / mo" at bounding box center [430, 165] width 203 height 29
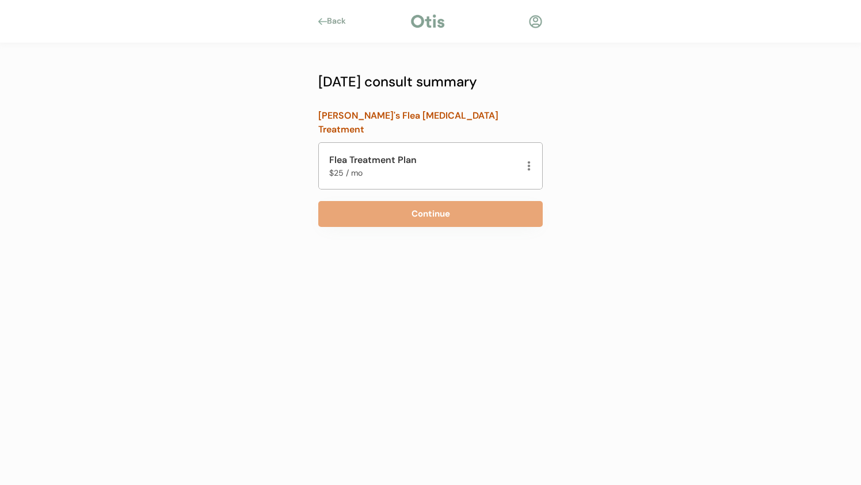
click at [531, 160] on div at bounding box center [529, 166] width 6 height 12
click at [528, 160] on div at bounding box center [529, 166] width 6 height 12
click at [571, 179] on div "Back NEW CONSULT Flea Treatment Plan What symptoms is experiencing? Please sele…" at bounding box center [430, 242] width 861 height 485
click at [481, 234] on div "NEW CONSULT Flea Treatment Plan What symptoms is experiencing? Please select al…" at bounding box center [430, 187] width 259 height 288
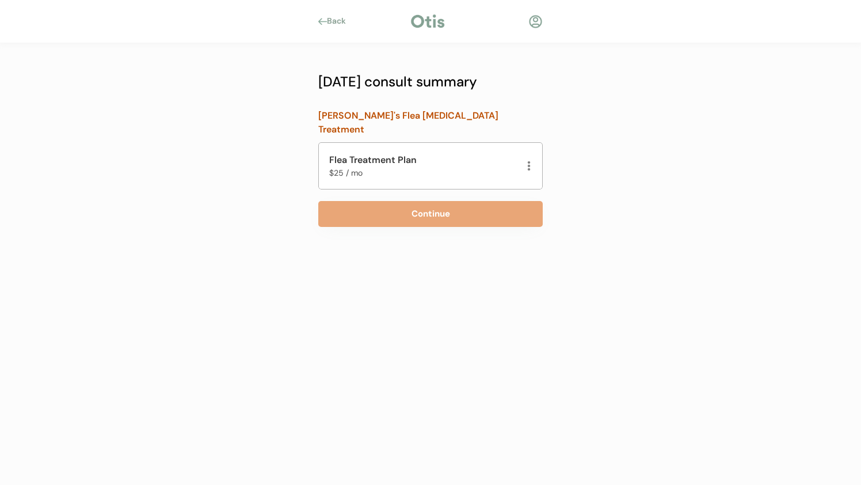
click at [491, 182] on div "Patric's Flea Infestation Treatment Flea Treatment Plan $25 / mo Continue" at bounding box center [430, 164] width 224 height 125
click at [482, 165] on div "Flea Treatment Plan $25 / mo" at bounding box center [430, 165] width 203 height 29
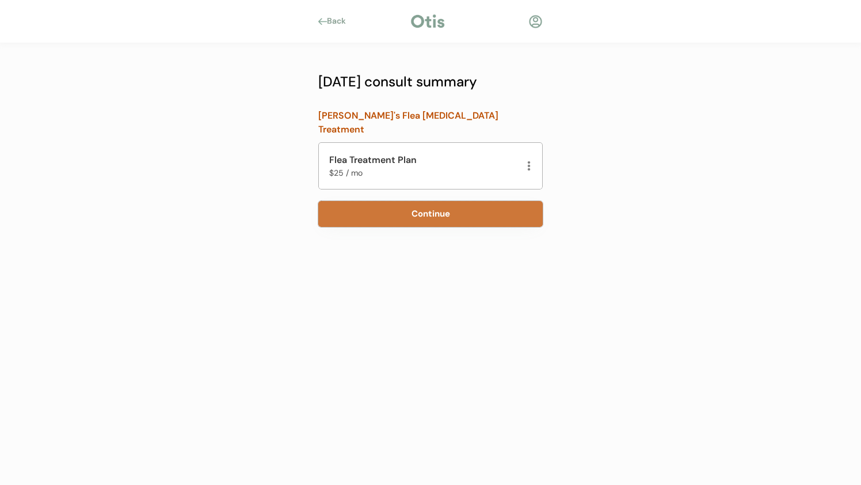
click at [485, 201] on button "Continue" at bounding box center [430, 214] width 224 height 26
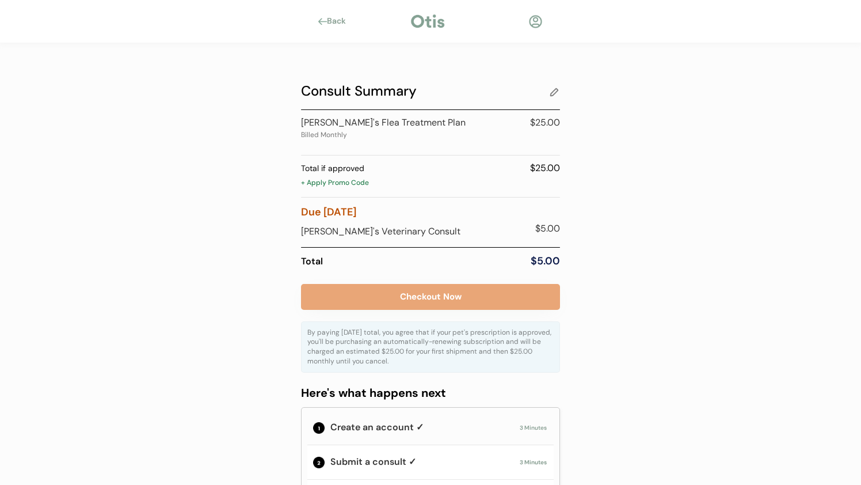
click at [380, 169] on div "$25.00" at bounding box center [462, 168] width 196 height 14
drag, startPoint x: 557, startPoint y: 166, endPoint x: 517, endPoint y: 184, distance: 43.3
click at [517, 184] on div "Total if approved $25.00 + Apply Promo Code" at bounding box center [430, 175] width 259 height 28
click at [517, 184] on div "+ Apply Promo Code" at bounding box center [430, 184] width 259 height 12
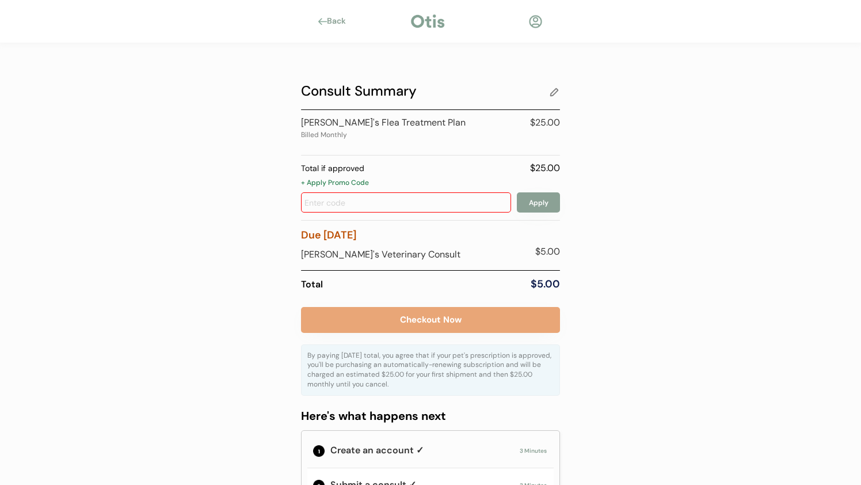
click at [505, 177] on div "Total if approved $25.00 + Apply Promo Code Apply" at bounding box center [430, 186] width 259 height 51
click at [511, 165] on div "$25.00" at bounding box center [462, 168] width 196 height 14
click at [557, 165] on div "$25.00" at bounding box center [462, 168] width 196 height 14
click at [351, 168] on div "Total if approved" at bounding box center [332, 168] width 63 height 12
click at [523, 247] on div "$5.00" at bounding box center [532, 252] width 58 height 14
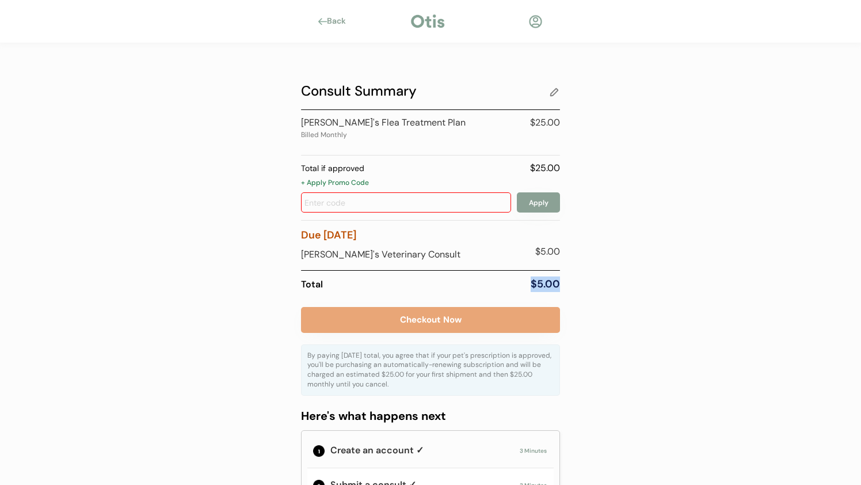
drag, startPoint x: 558, startPoint y: 283, endPoint x: 534, endPoint y: 283, distance: 24.2
click at [534, 283] on div "$5.00" at bounding box center [532, 284] width 58 height 16
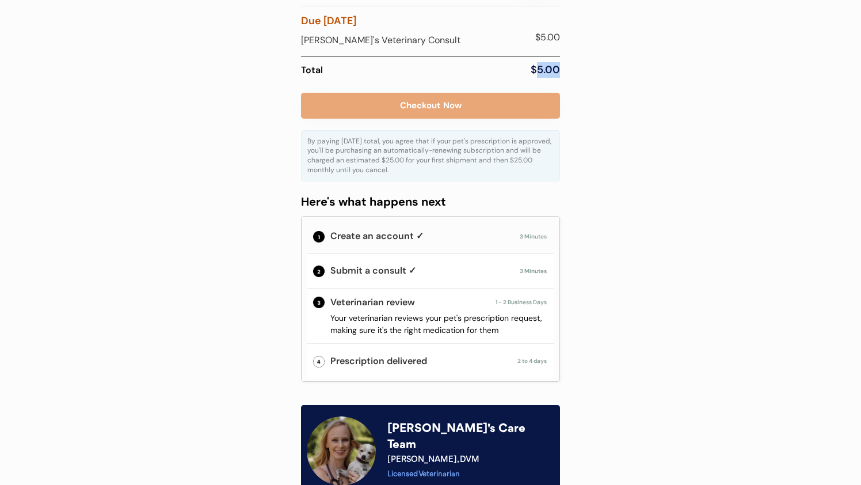
scroll to position [216, 0]
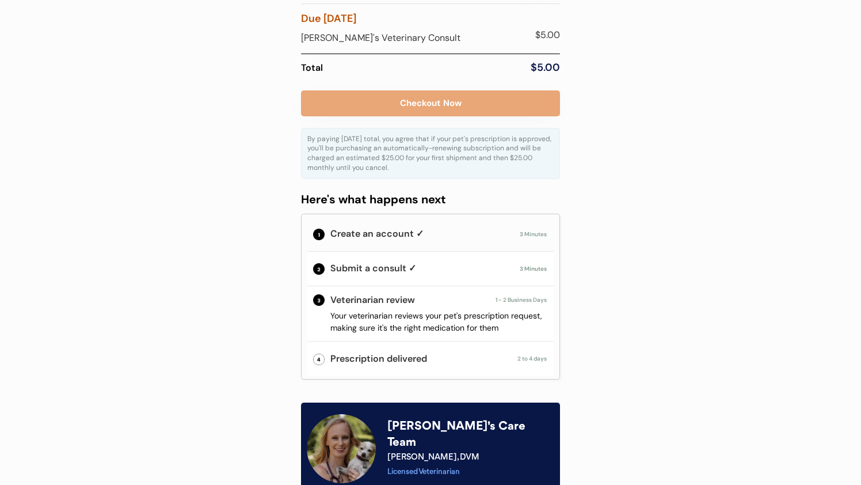
click at [563, 271] on div "Consult Summary [PERSON_NAME]'s Flea Treatment Plan Billed Monthly $25.00 Total…" at bounding box center [431, 314] width 294 height 974
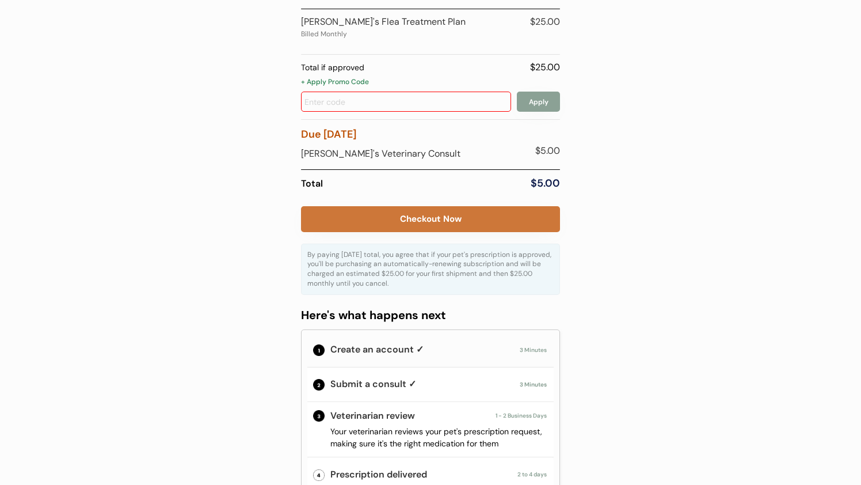
scroll to position [87, 0]
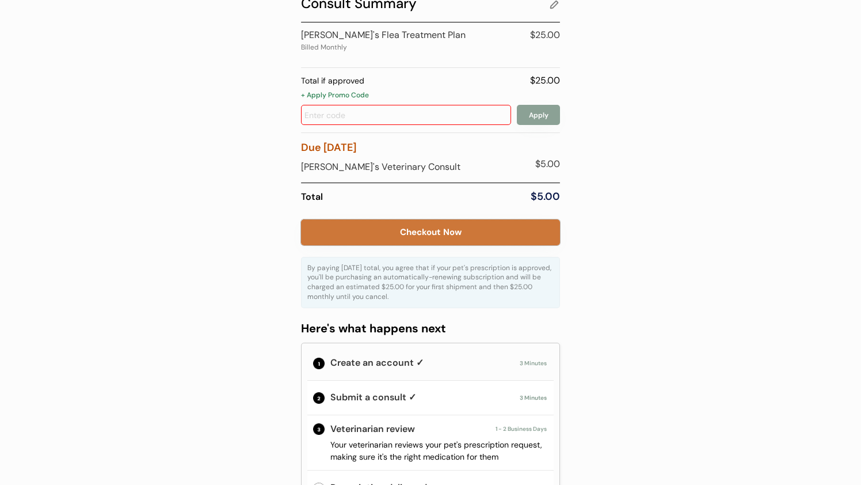
click at [436, 237] on button "Checkout Now" at bounding box center [430, 232] width 259 height 26
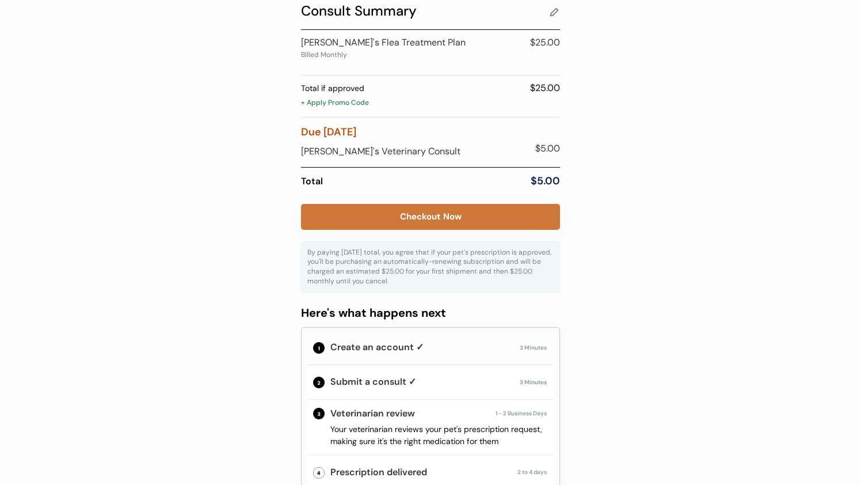
scroll to position [85, 0]
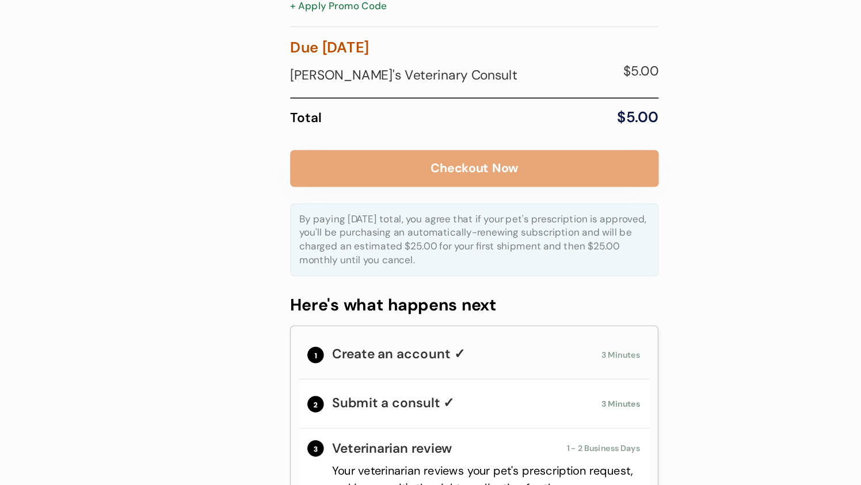
click at [417, 267] on div "By paying [DATE] total, you agree that if your pet's prescription is approved, …" at bounding box center [430, 261] width 246 height 39
click at [418, 277] on div "By paying [DATE] total, you agree that if your pet's prescription is approved, …" at bounding box center [430, 261] width 246 height 39
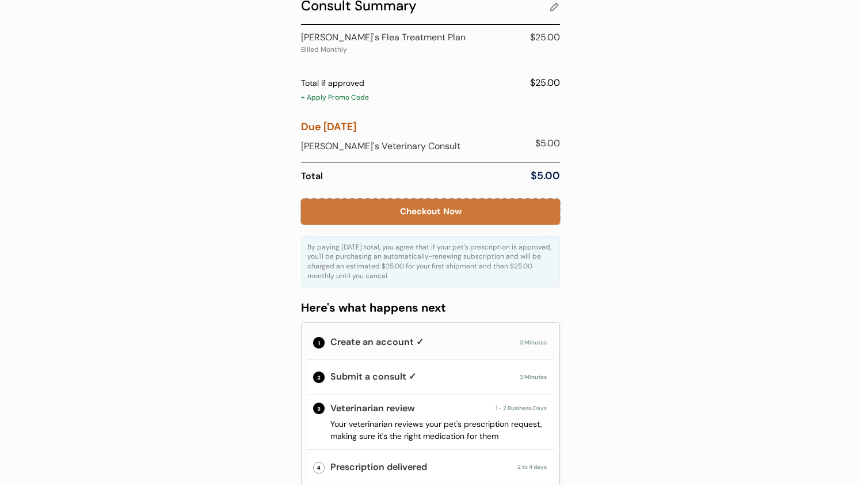
click at [434, 216] on button "Checkout Now" at bounding box center [430, 212] width 259 height 26
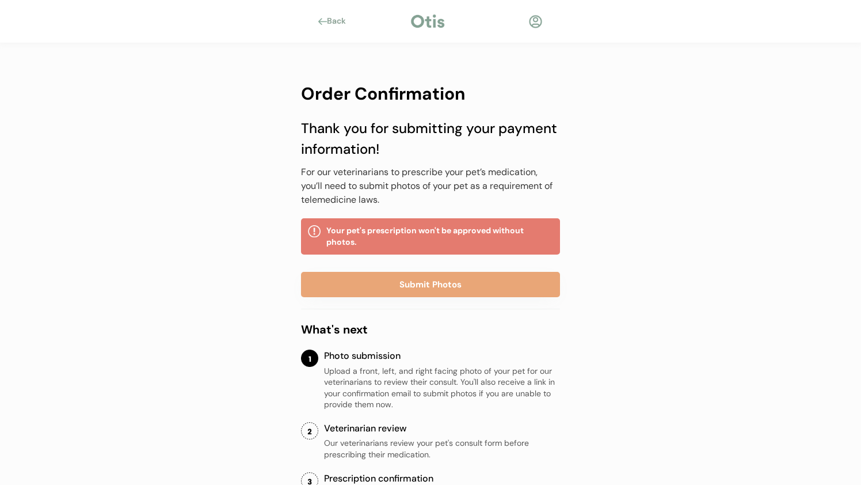
click at [234, 178] on div "Back Order Confirmation Thank you for submitting your payment information! For …" at bounding box center [430, 360] width 861 height 720
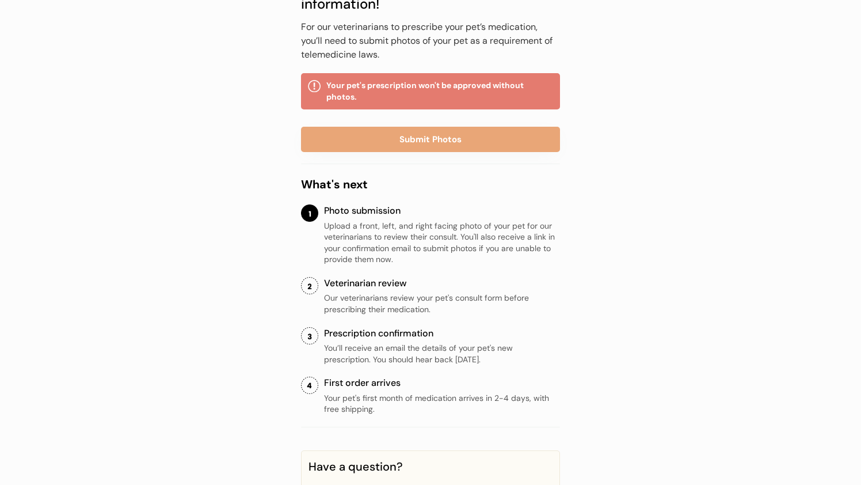
scroll to position [197, 0]
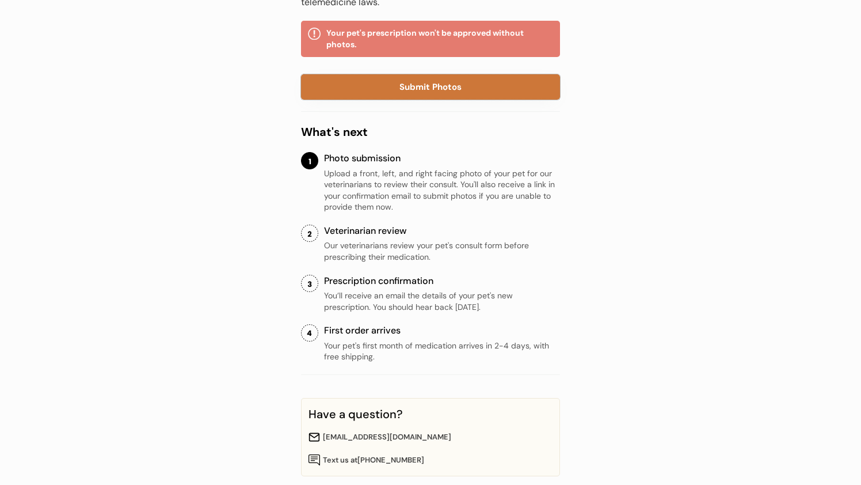
click at [386, 97] on button "Submit Photos" at bounding box center [430, 86] width 259 height 25
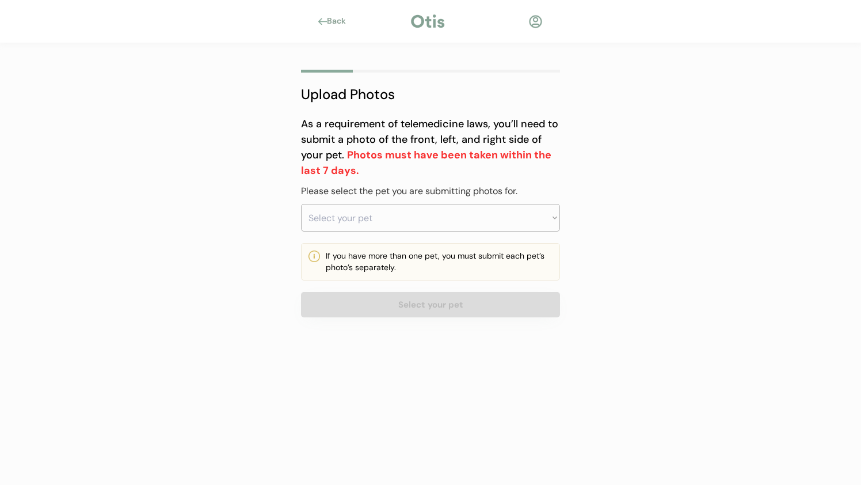
click at [398, 199] on div "As a requirement of telemedicine laws, you’ll need to submit a photo of the fro…" at bounding box center [430, 173] width 259 height 115
click at [394, 196] on div "Please select the pet you are submitting photos for." at bounding box center [430, 191] width 259 height 14
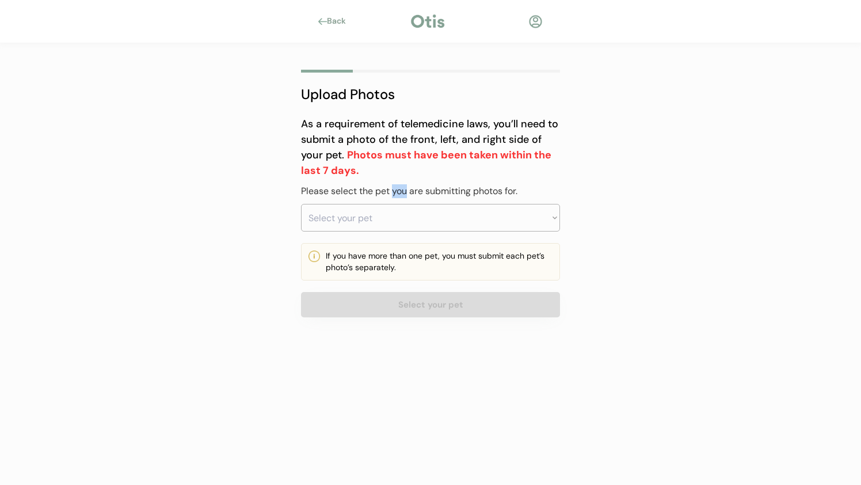
click at [394, 196] on div "Please select the pet you are submitting photos for." at bounding box center [430, 191] width 259 height 14
click at [393, 214] on select "Select your pet Patric" at bounding box center [430, 218] width 259 height 28
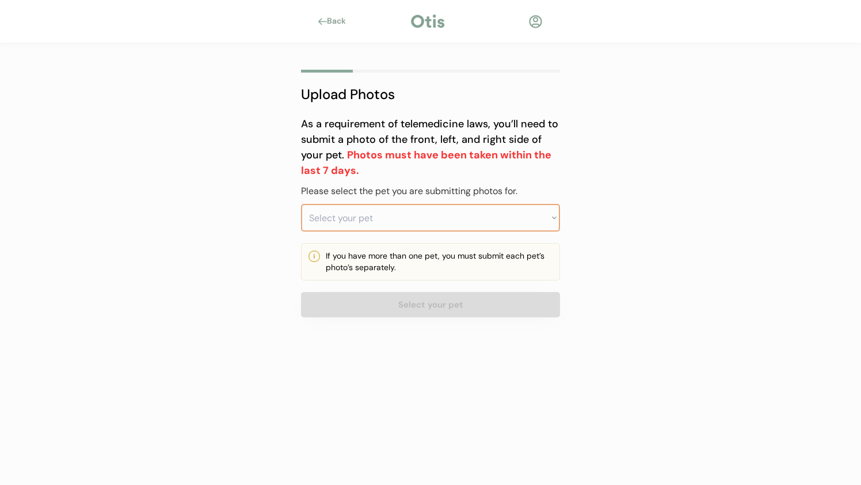
select select ""1348695171700984260__LOOKUP__1760304859034x512470662798114800""
click at [301, 204] on select "Select your pet Patric" at bounding box center [430, 218] width 259 height 28
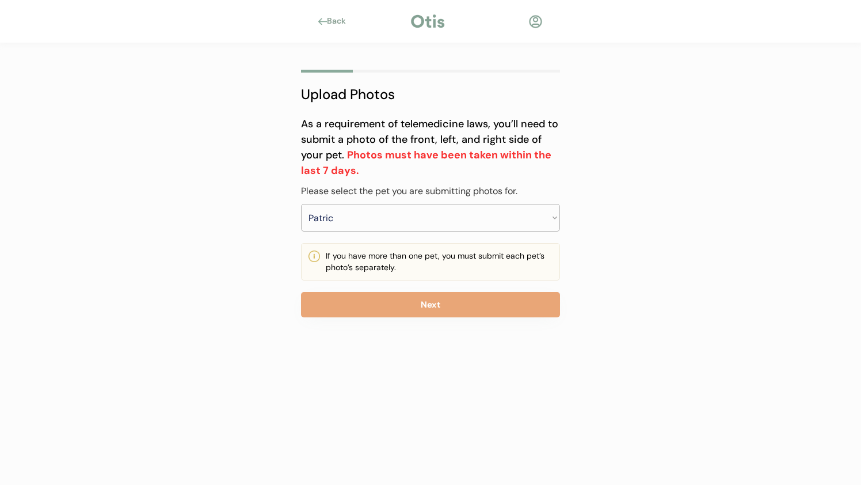
click at [379, 200] on div "As a requirement of telemedicine laws, you’ll need to submit a photo of the fro…" at bounding box center [430, 173] width 259 height 115
click at [379, 195] on div "Please select the pet you are submitting photos for." at bounding box center [430, 191] width 259 height 14
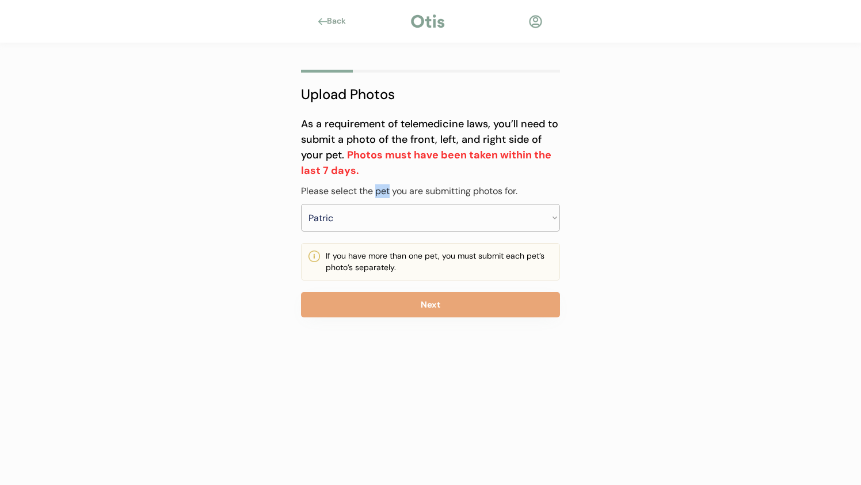
click at [379, 195] on div "Please select the pet you are submitting photos for." at bounding box center [430, 191] width 259 height 14
click at [379, 196] on div "Please select the pet you are submitting photos for." at bounding box center [430, 191] width 259 height 14
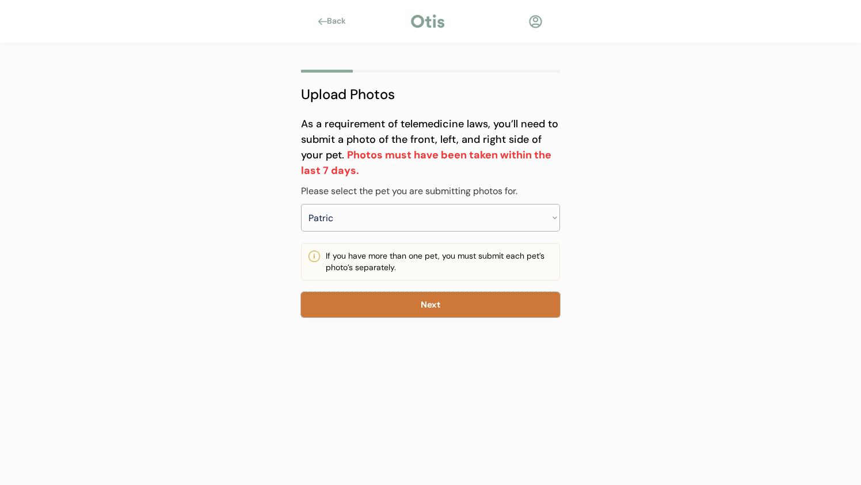
click at [375, 305] on button "Next" at bounding box center [430, 304] width 259 height 25
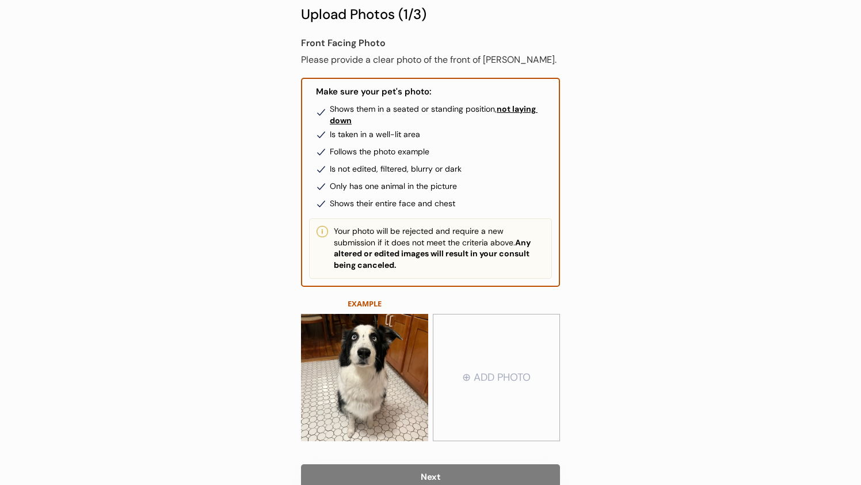
scroll to position [81, 0]
click at [420, 3] on div "Upload Photos (1/3)" at bounding box center [430, 13] width 259 height 21
click at [423, 5] on div "Upload Photos (1/3)" at bounding box center [430, 13] width 259 height 21
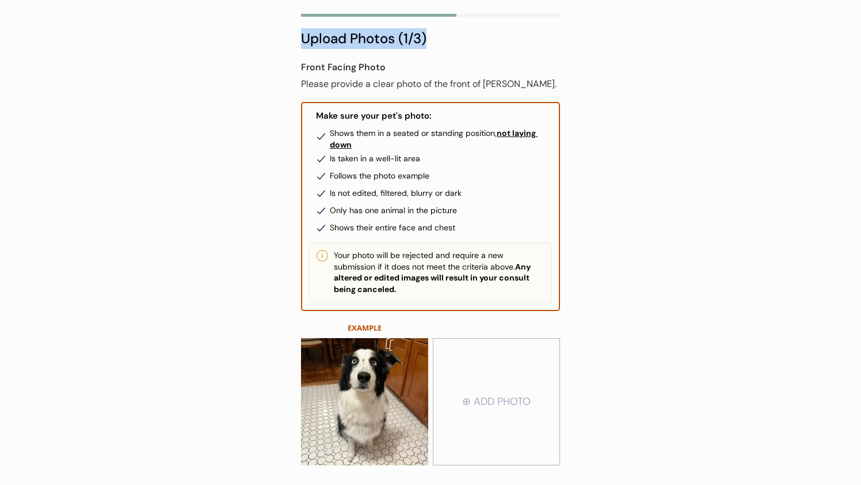
scroll to position [0, 0]
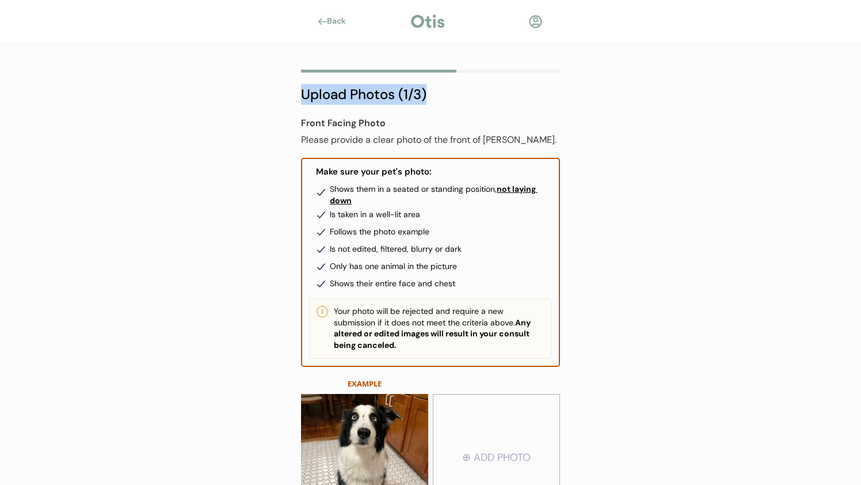
drag, startPoint x: 428, startPoint y: 5, endPoint x: 286, endPoint y: 100, distance: 170.8
click at [286, 100] on div "Upload Photos (1/3) As a requirement of telemedicine laws, you’ll need to submi…" at bounding box center [431, 335] width 294 height 584
click at [287, 92] on div "Upload Photos (1/3) As a requirement of telemedicine laws, you’ll need to submi…" at bounding box center [431, 335] width 294 height 584
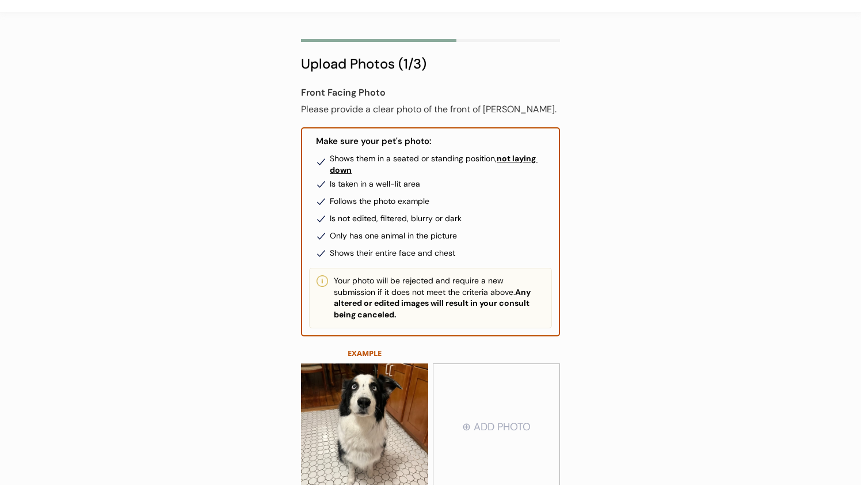
scroll to position [111, 0]
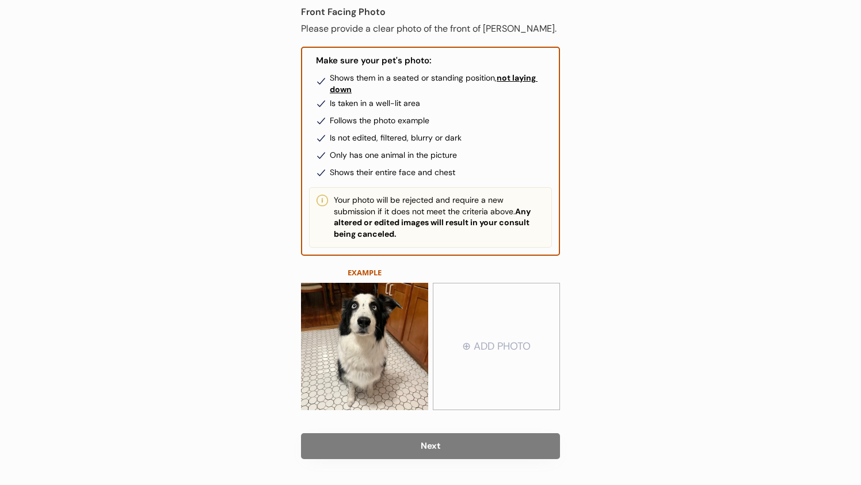
click at [558, 330] on input "file" at bounding box center [496, 346] width 126 height 125
type input "C:\fakepath\IMG_0590.HEIC"
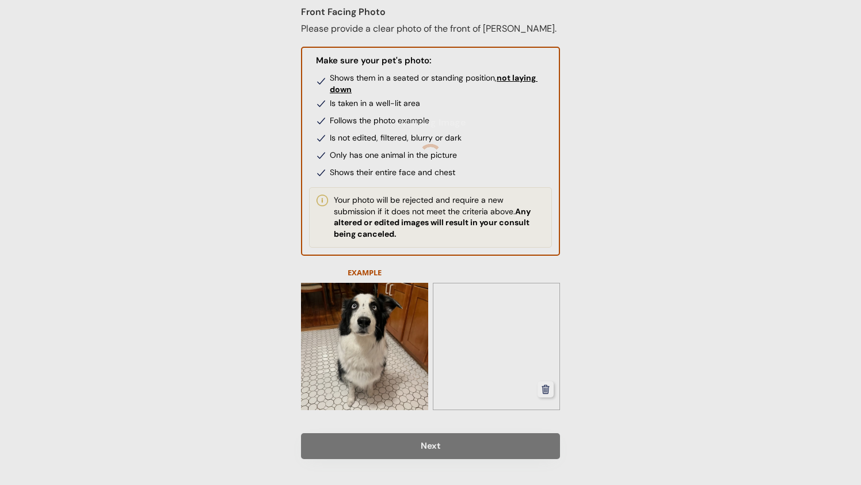
click at [716, 109] on div at bounding box center [430, 242] width 861 height 485
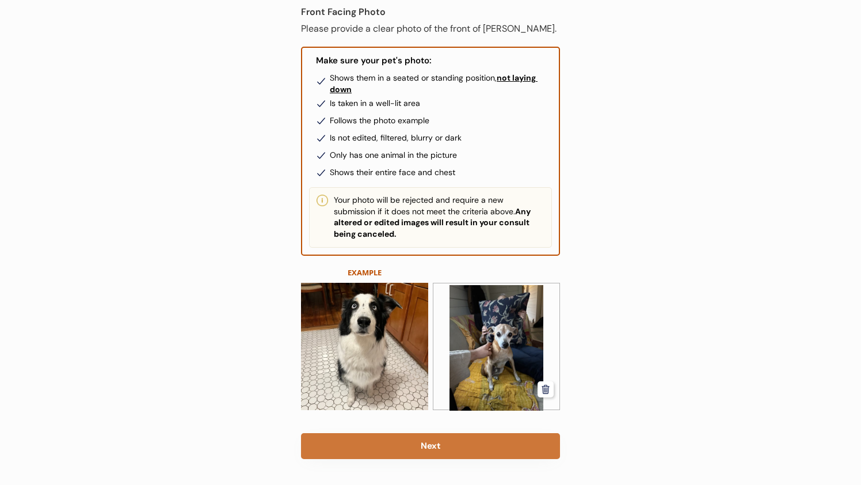
click at [446, 435] on button "Next" at bounding box center [430, 446] width 259 height 26
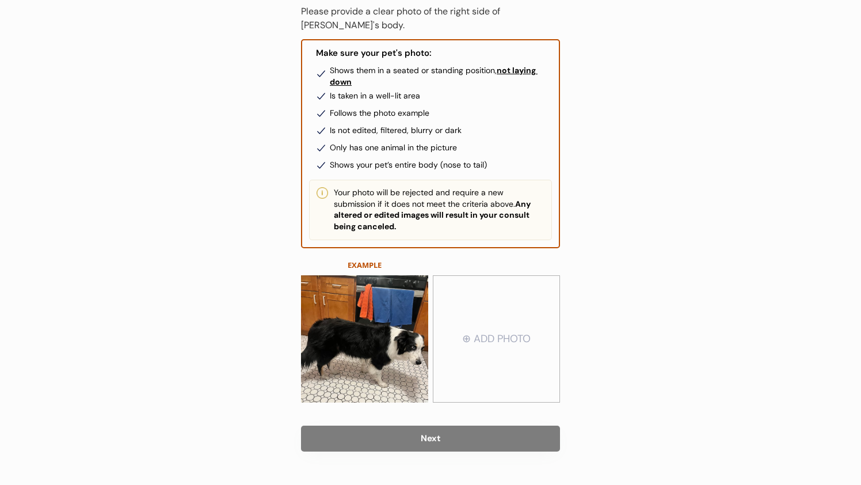
scroll to position [153, 0]
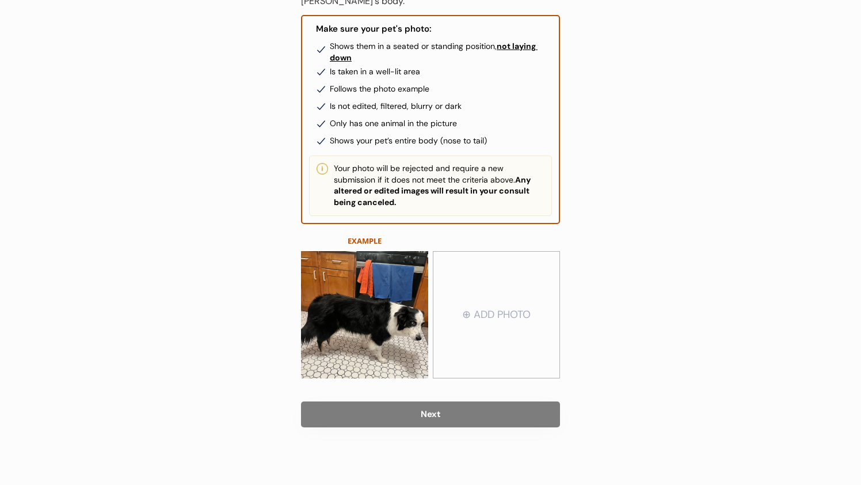
click at [463, 342] on input "file" at bounding box center [496, 314] width 126 height 125
click at [496, 291] on input "file" at bounding box center [496, 314] width 126 height 125
type input "C:\fakepath\IMG_0591.HEIC"
click at [566, 341] on div "Upload Photos (2/3) As a requirement of telemedicine laws, you’ll need to submi…" at bounding box center [431, 188] width 294 height 594
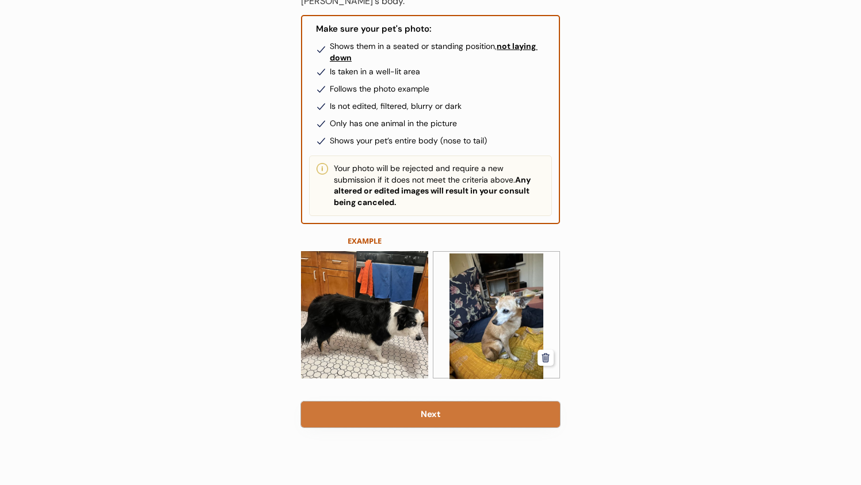
click at [504, 412] on button "Next" at bounding box center [430, 414] width 259 height 26
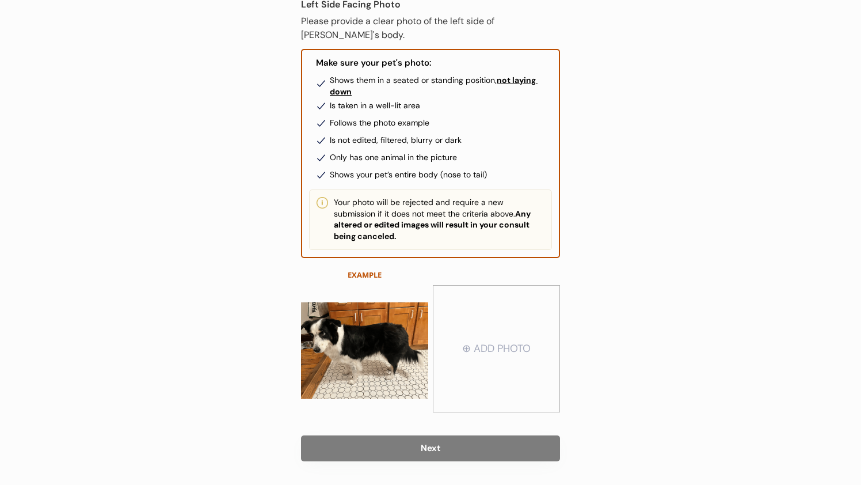
scroll to position [143, 0]
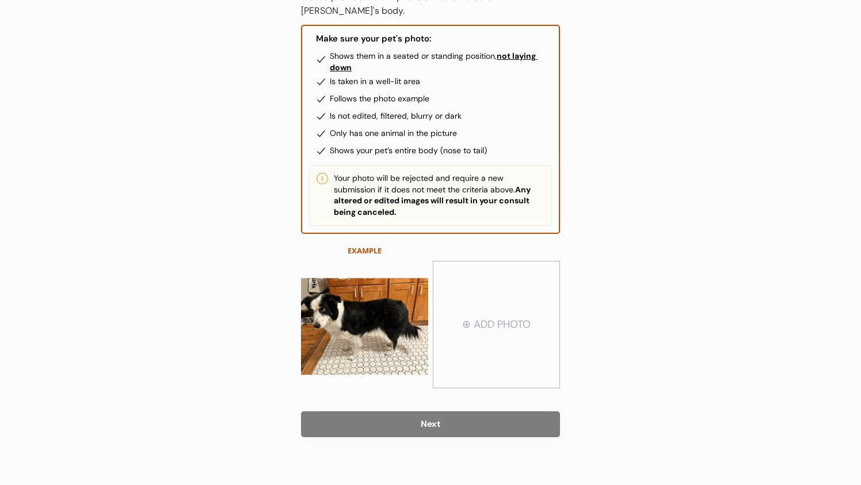
click at [524, 360] on input "file" at bounding box center [496, 324] width 126 height 125
type input "C:\fakepath\IMG_0592.HEIC"
click at [631, 193] on div "Back Upload Photos (3/3) As a requirement of telemedicine laws, you’ll need to …" at bounding box center [430, 175] width 861 height 637
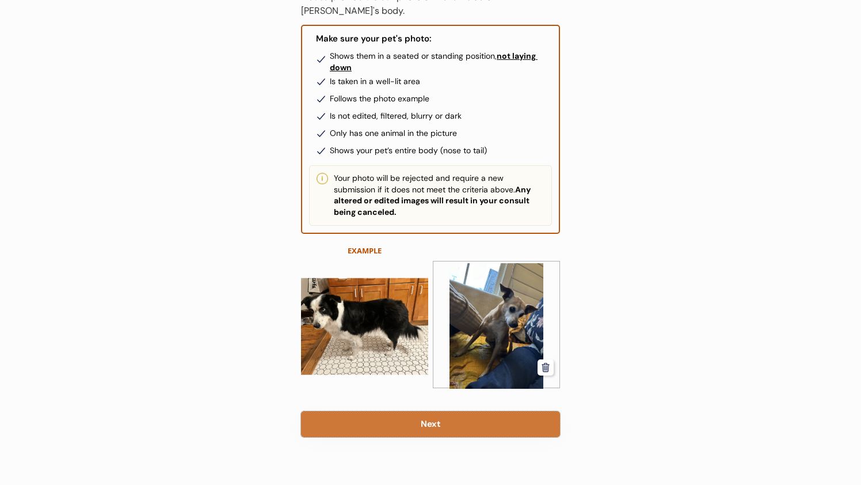
click at [433, 413] on button "Next" at bounding box center [430, 424] width 259 height 26
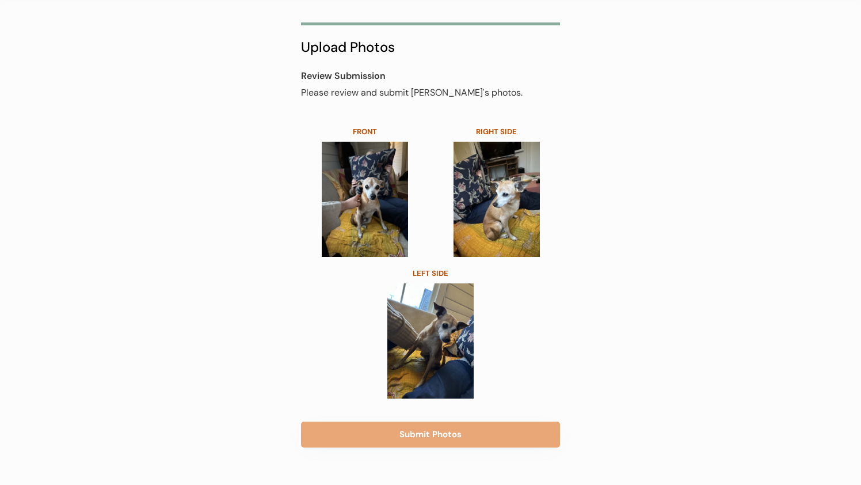
scroll to position [56, 0]
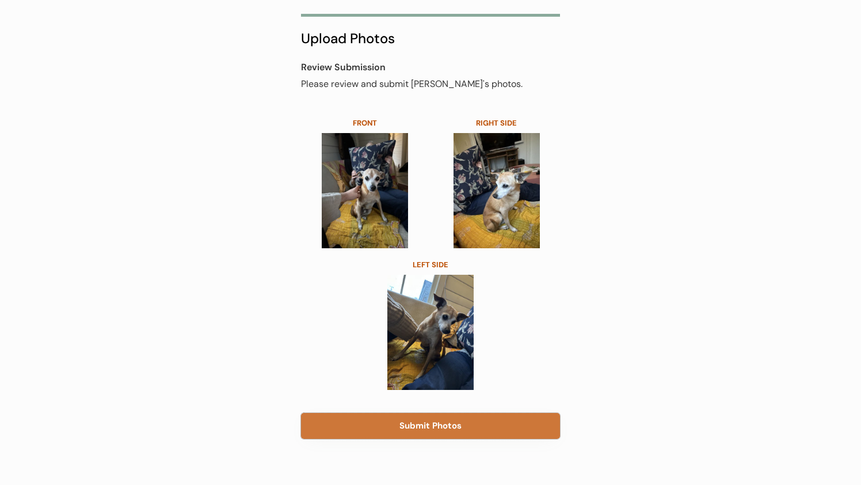
click at [436, 421] on button "Submit Photos" at bounding box center [430, 426] width 259 height 26
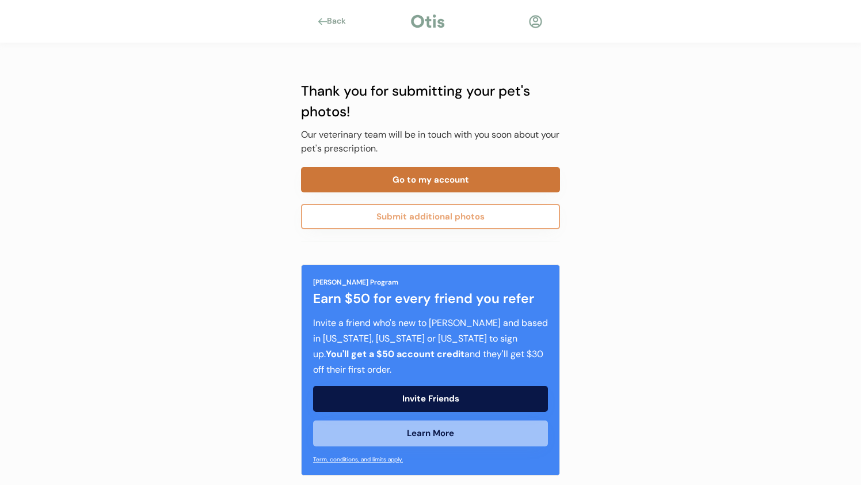
click at [528, 189] on button "Go to my account" at bounding box center [430, 179] width 259 height 25
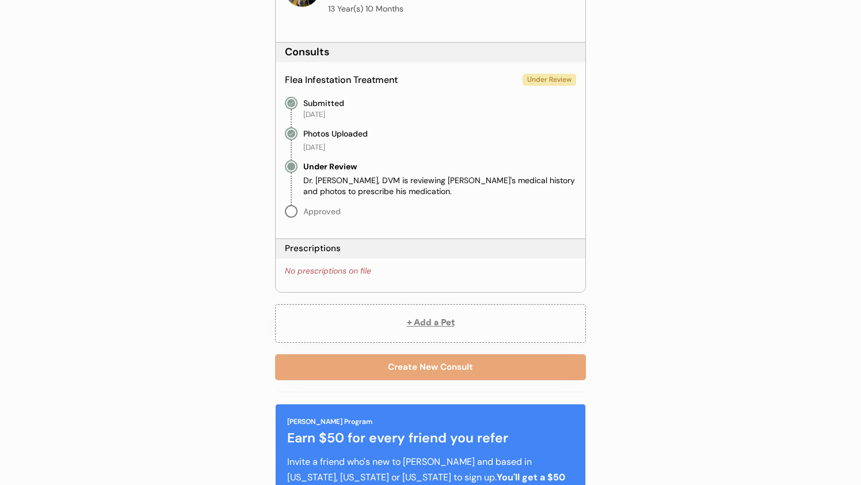
scroll to position [208, 0]
